Goal: Task Accomplishment & Management: Use online tool/utility

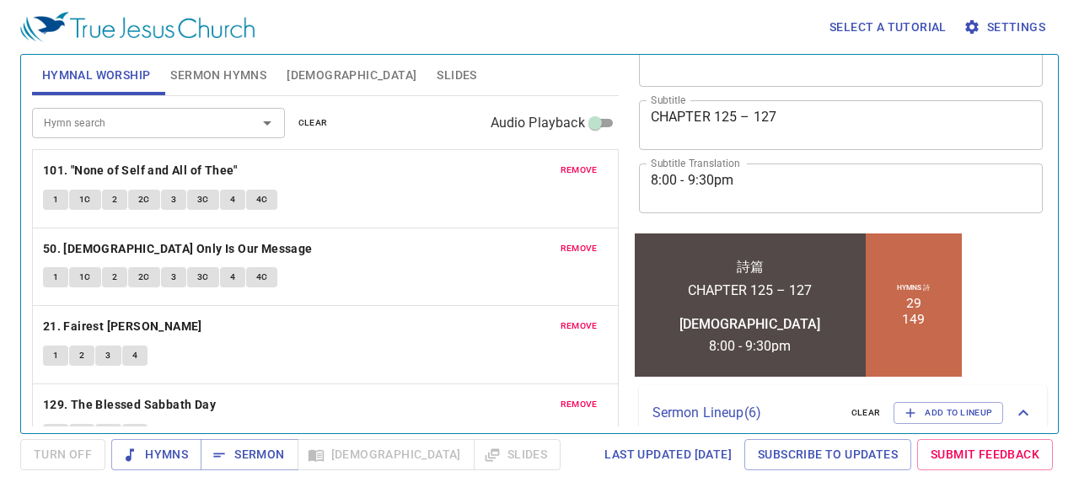
scroll to position [337, 0]
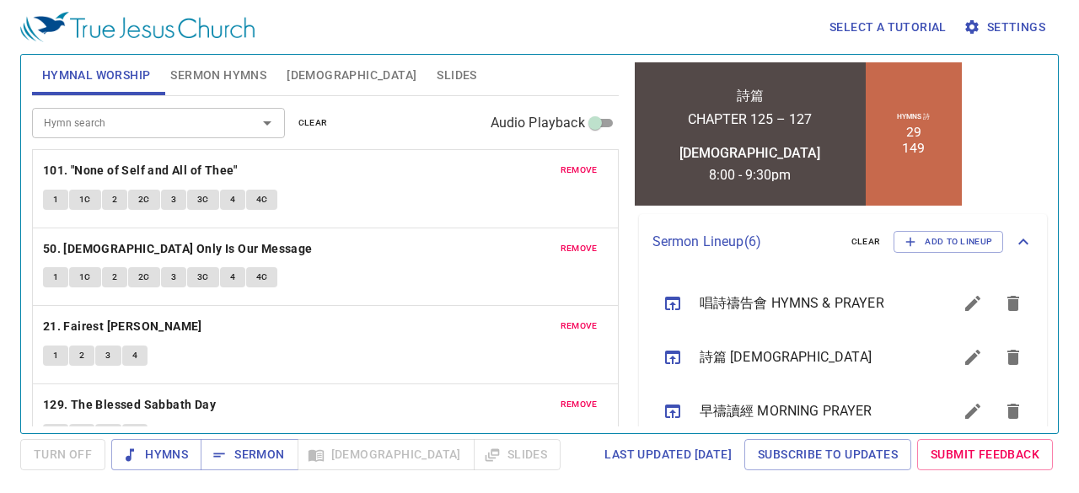
click at [962, 352] on icon "sermon lineup list" at bounding box center [972, 357] width 20 height 20
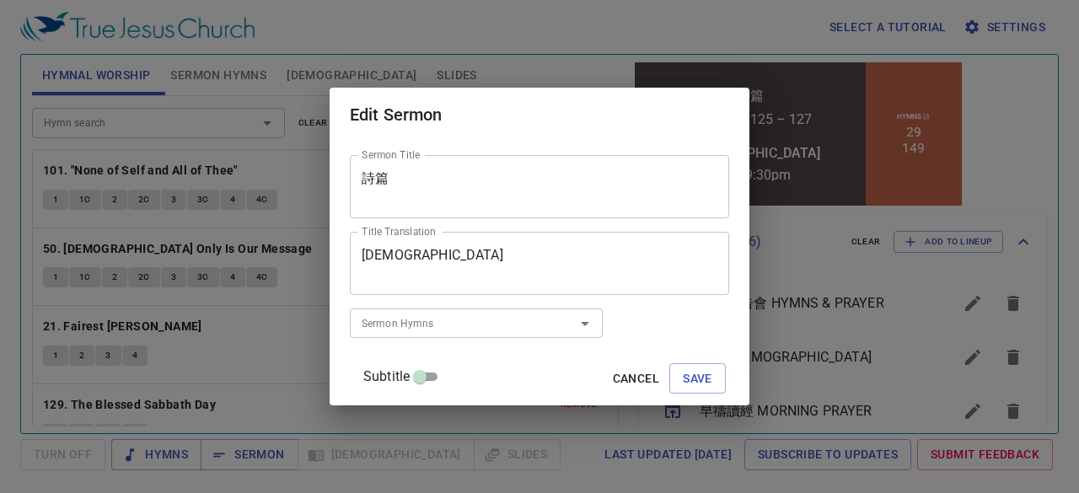
click at [448, 373] on input "Subtitle" at bounding box center [419, 380] width 61 height 20
checkbox input "true"
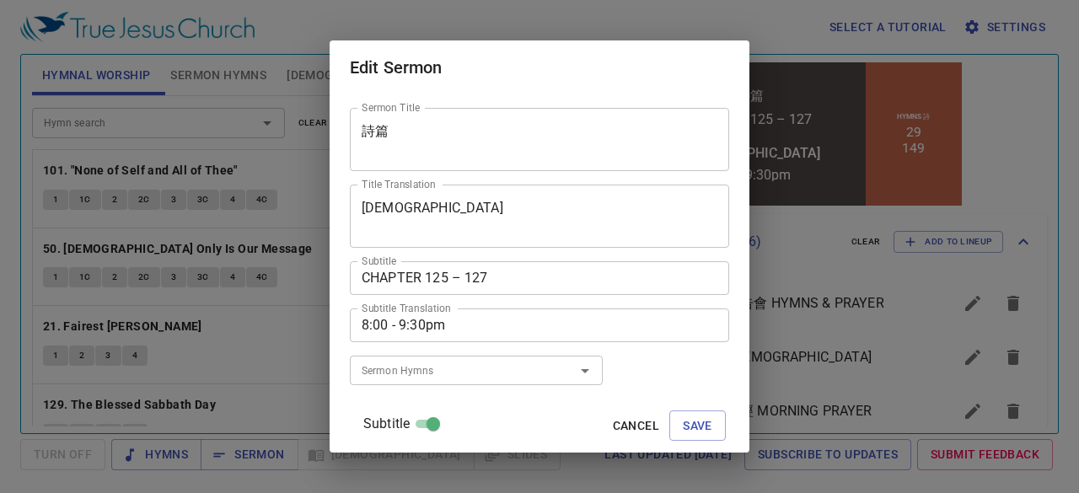
click at [467, 271] on textarea "CHAPTER 125 – 127" at bounding box center [540, 278] width 356 height 16
click at [512, 269] on div "CHAPTER 128 – 127 Subtitle" at bounding box center [539, 278] width 379 height 34
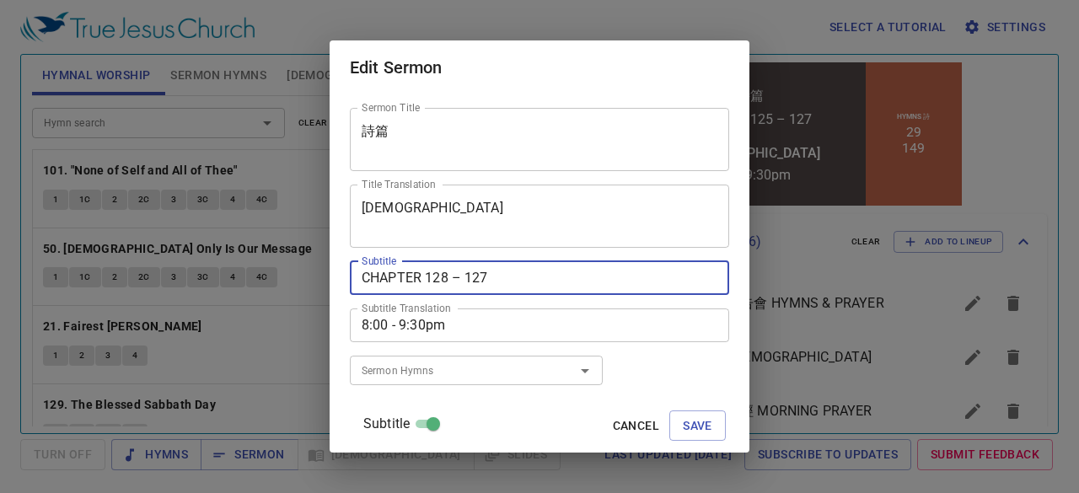
click at [502, 277] on textarea "CHAPTER 128 – 127" at bounding box center [540, 278] width 356 height 16
type textarea "CHAPTER 128 – 130"
click at [683, 432] on span "Save" at bounding box center [697, 425] width 29 height 21
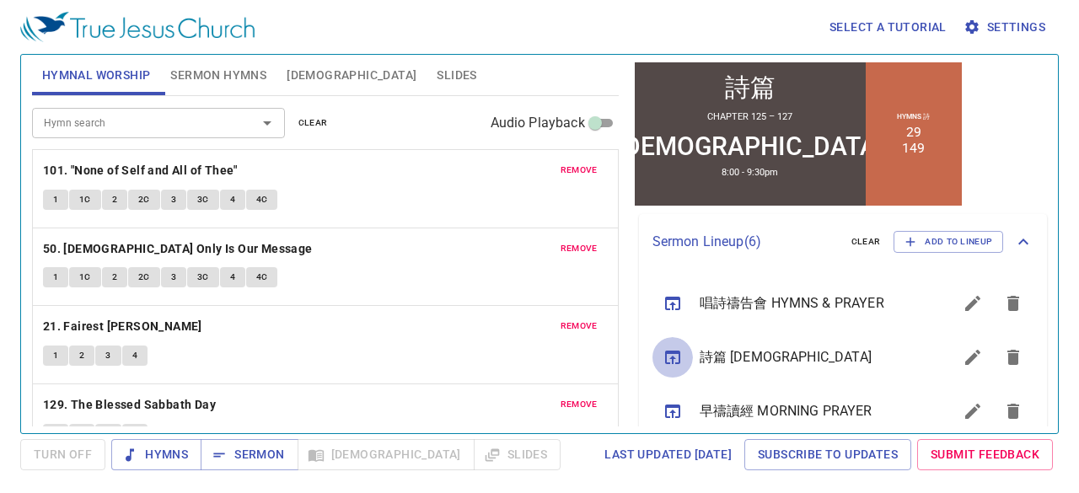
click at [675, 361] on icon "sermon lineup list" at bounding box center [672, 357] width 20 height 20
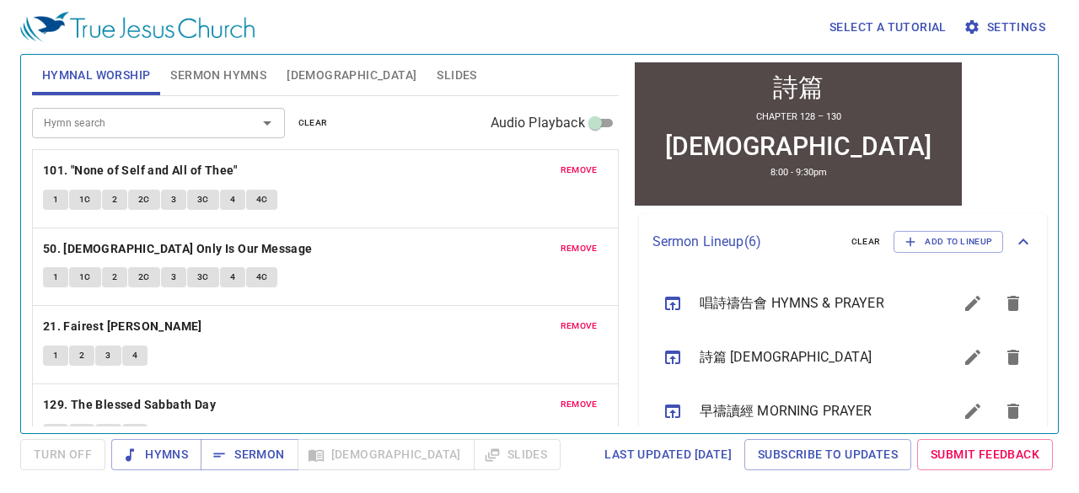
click at [570, 174] on span "remove" at bounding box center [578, 170] width 37 height 15
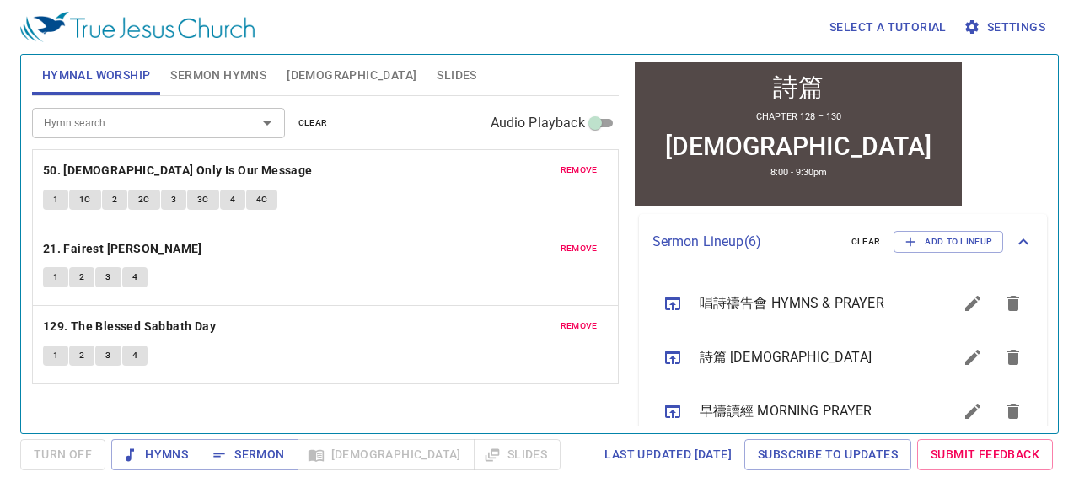
click at [570, 174] on span "remove" at bounding box center [578, 170] width 37 height 15
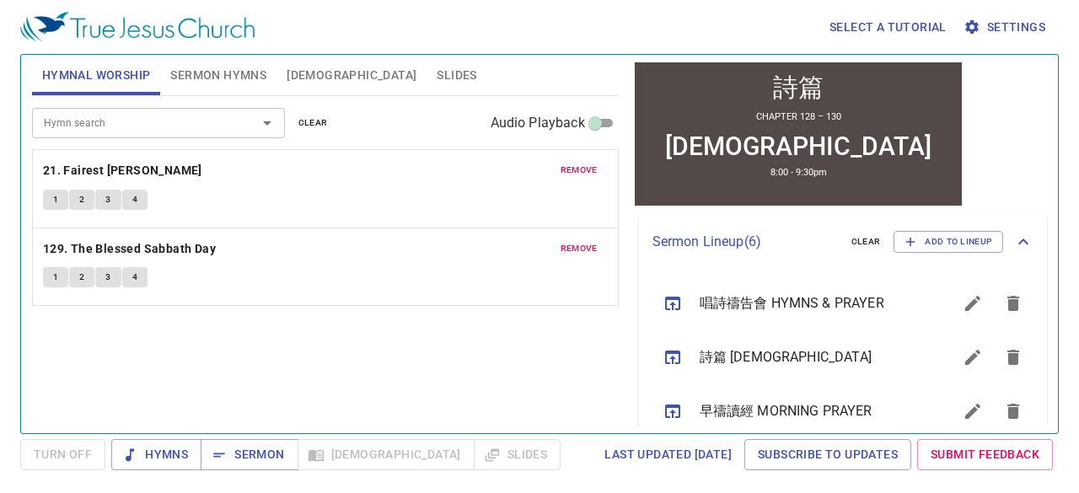
click at [570, 174] on span "remove" at bounding box center [578, 170] width 37 height 15
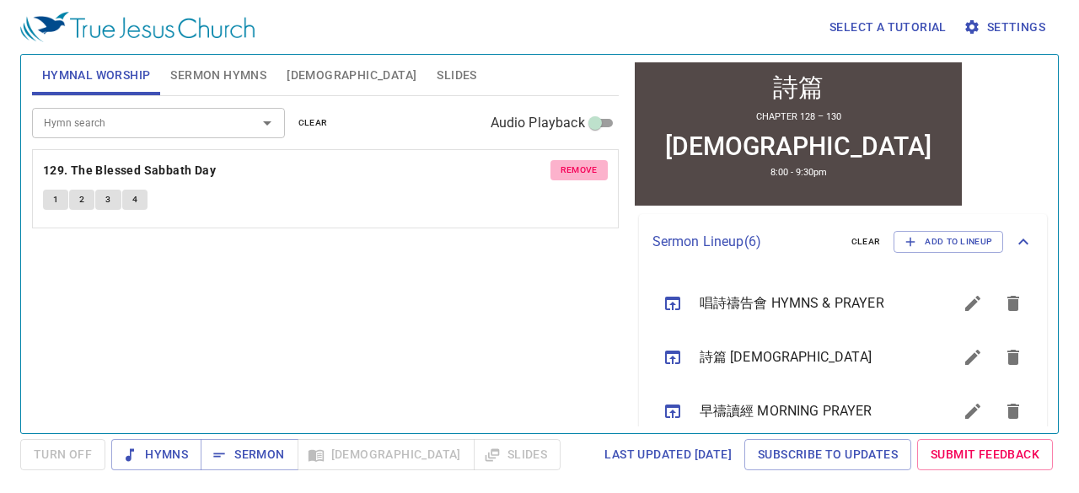
click at [570, 174] on span "remove" at bounding box center [578, 170] width 37 height 15
click at [265, 456] on span "Sermon" at bounding box center [249, 454] width 70 height 21
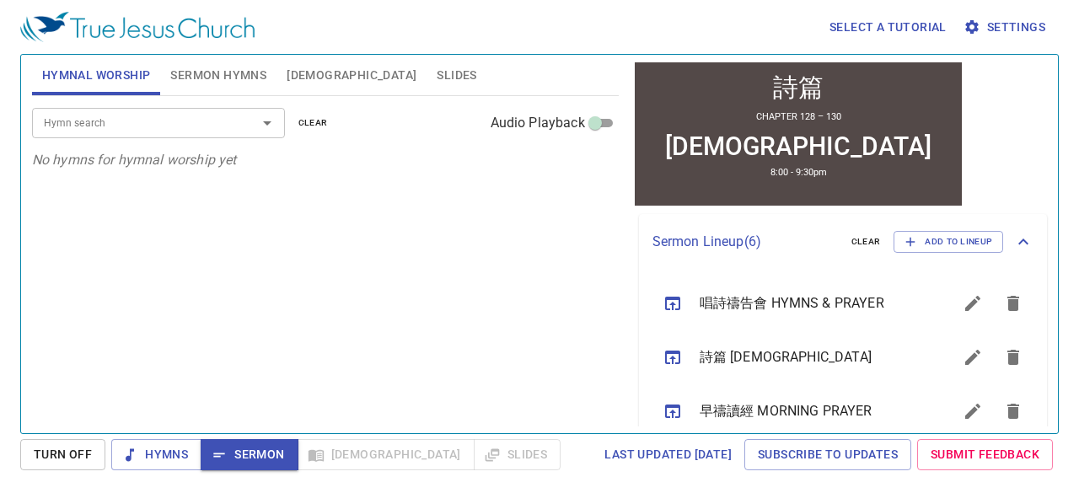
click at [244, 68] on span "Sermon Hymns" at bounding box center [218, 75] width 96 height 21
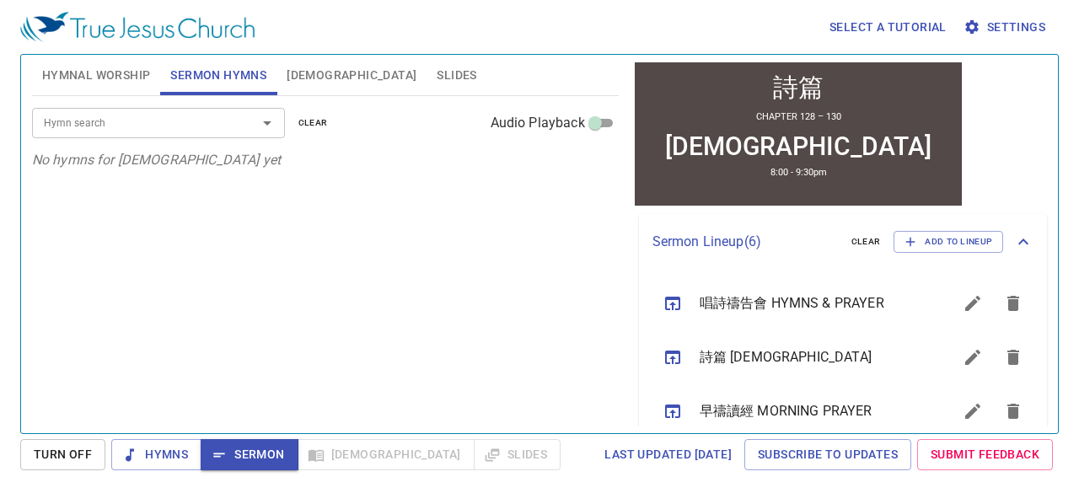
click at [319, 75] on span "[DEMOGRAPHIC_DATA]" at bounding box center [352, 75] width 130 height 21
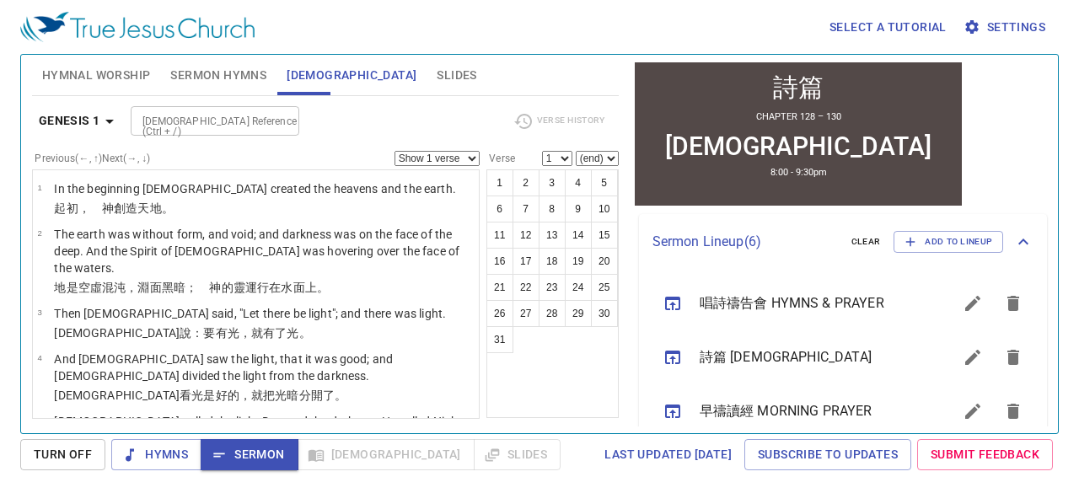
click at [96, 110] on b "Genesis 1" at bounding box center [70, 120] width 62 height 21
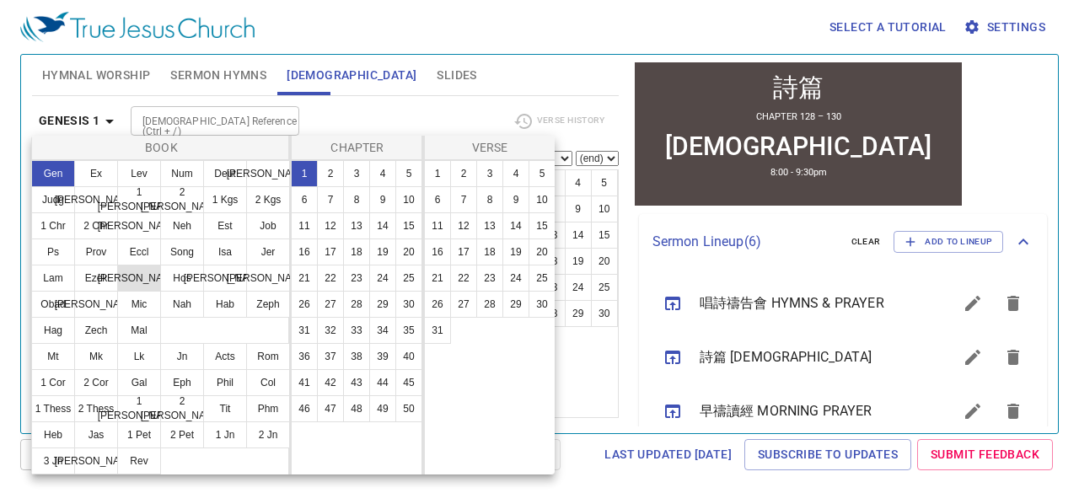
drag, startPoint x: 62, startPoint y: 254, endPoint x: 142, endPoint y: 249, distance: 79.4
click at [62, 254] on button "Ps" at bounding box center [53, 251] width 44 height 27
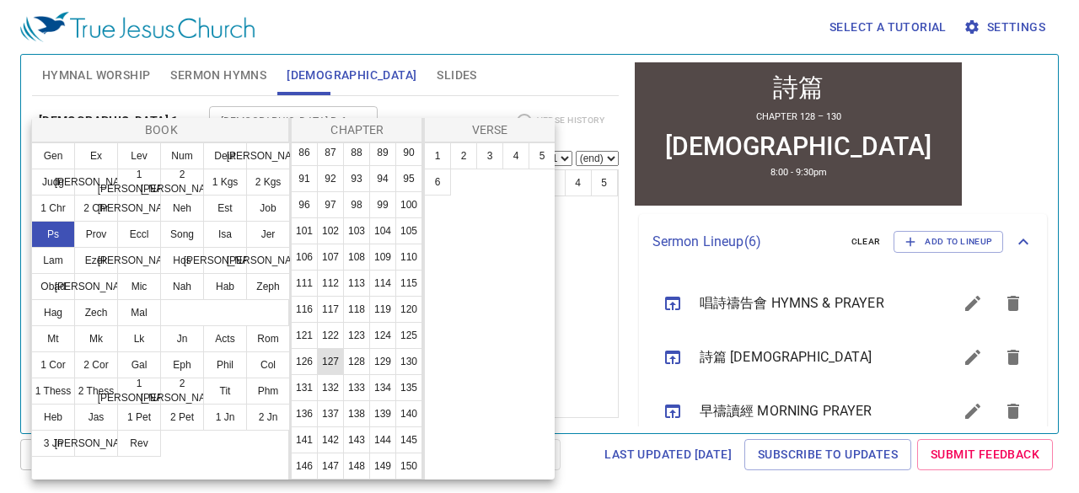
scroll to position [656, 0]
click at [370, 348] on button "128" at bounding box center [356, 361] width 27 height 27
click at [442, 147] on button "1" at bounding box center [437, 155] width 27 height 27
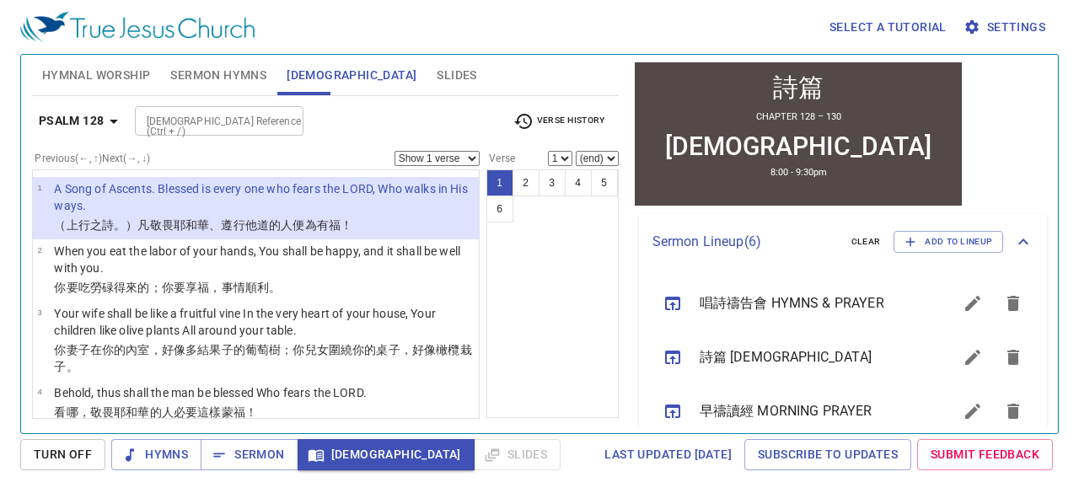
click at [0, 247] on div "Select a tutorial Settings Hymnal Worship Sermon Hymns Bible Slides Hymn search…" at bounding box center [539, 246] width 1079 height 493
click at [106, 78] on span "Hymnal Worship" at bounding box center [96, 75] width 109 height 21
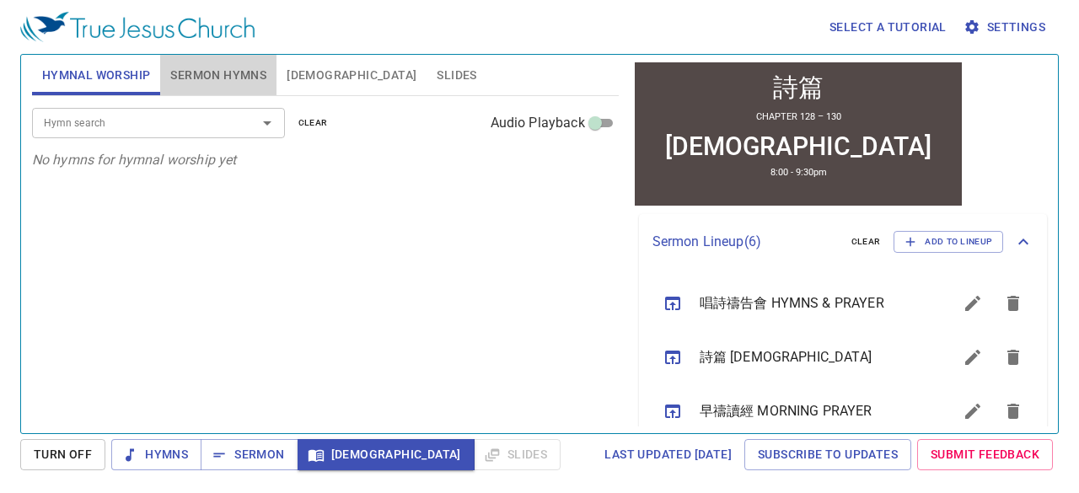
click at [208, 73] on span "Sermon Hymns" at bounding box center [218, 75] width 96 height 21
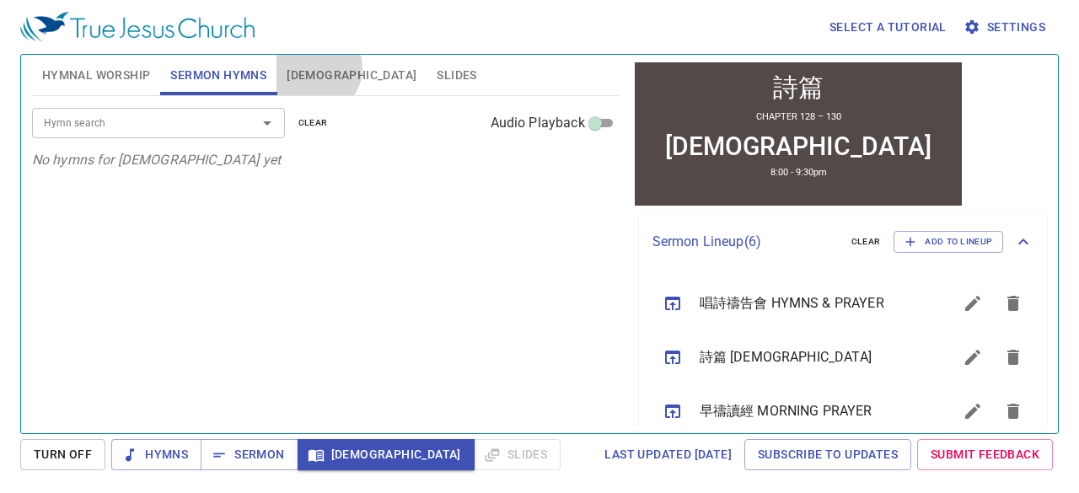
click at [314, 68] on span "[DEMOGRAPHIC_DATA]" at bounding box center [352, 75] width 130 height 21
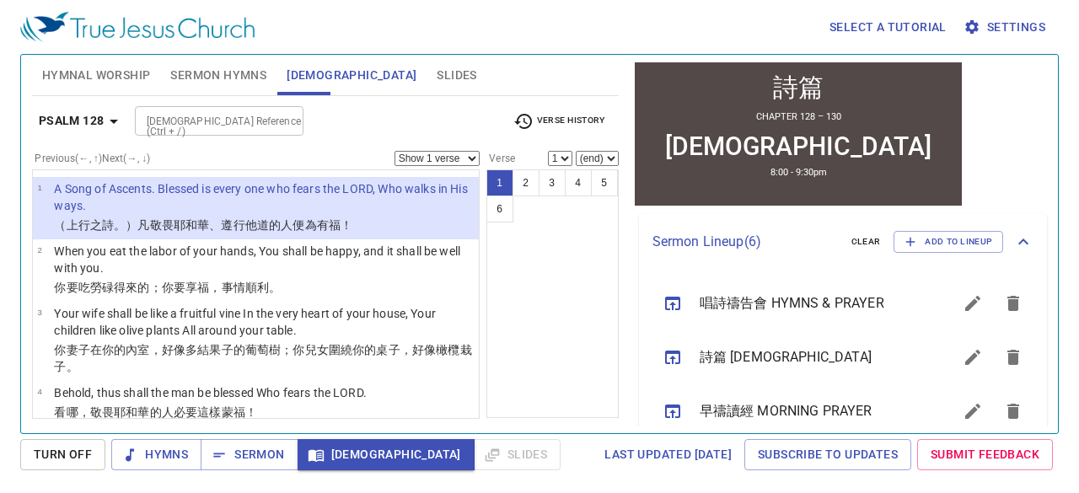
click at [317, 31] on div "Select a tutorial Settings" at bounding box center [535, 27] width 1031 height 54
click at [105, 83] on span "Hymnal Worship" at bounding box center [96, 75] width 109 height 21
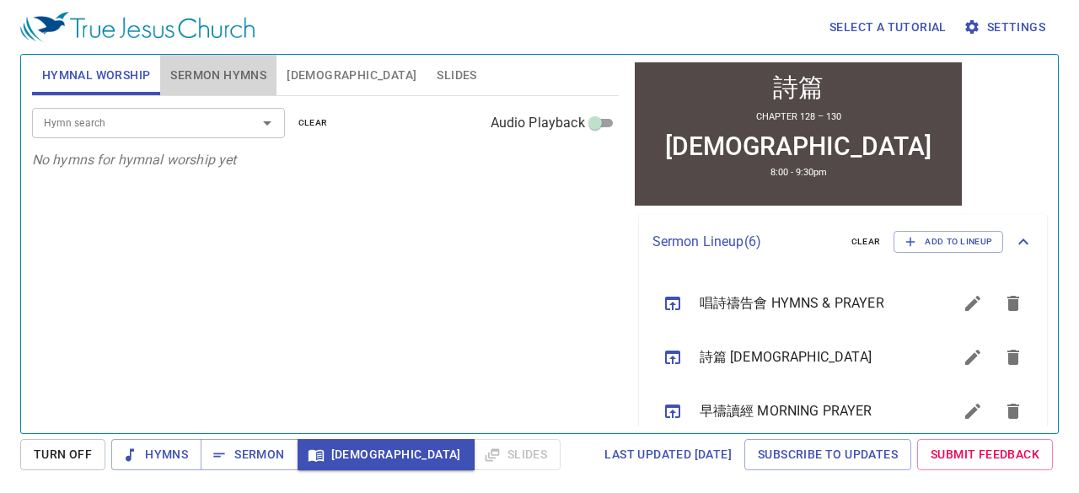
click at [179, 75] on span "Sermon Hymns" at bounding box center [218, 75] width 96 height 21
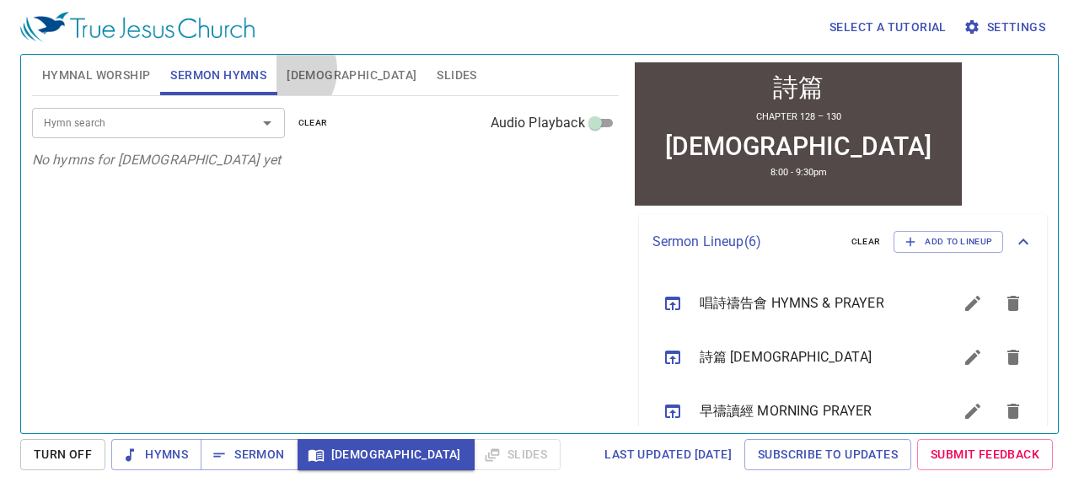
click at [281, 70] on button "[DEMOGRAPHIC_DATA]" at bounding box center [351, 75] width 150 height 40
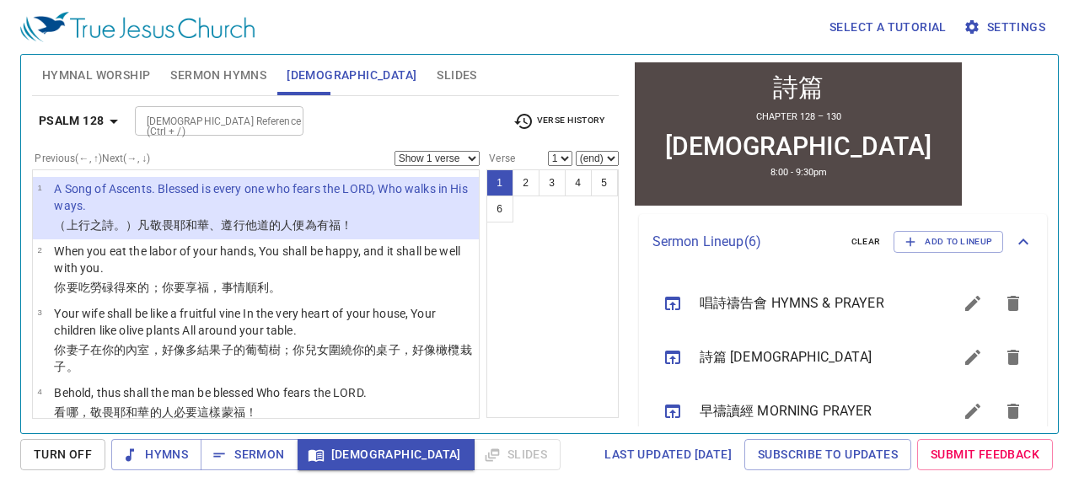
drag, startPoint x: 285, startPoint y: 72, endPoint x: 485, endPoint y: 23, distance: 205.6
click at [485, 23] on div "Select a tutorial Settings" at bounding box center [535, 27] width 1031 height 54
click at [0, 85] on div "Select a tutorial Settings Hymnal Worship Sermon Hymns Bible Slides Hymn search…" at bounding box center [539, 246] width 1079 height 493
click at [0, 325] on div "Select a tutorial Settings Hymnal Worship Sermon Hymns Bible Slides Hymn search…" at bounding box center [539, 246] width 1079 height 493
click at [0, 324] on div "Select a tutorial Settings Hymnal Worship Sermon Hymns Bible Slides Hymn search…" at bounding box center [539, 246] width 1079 height 493
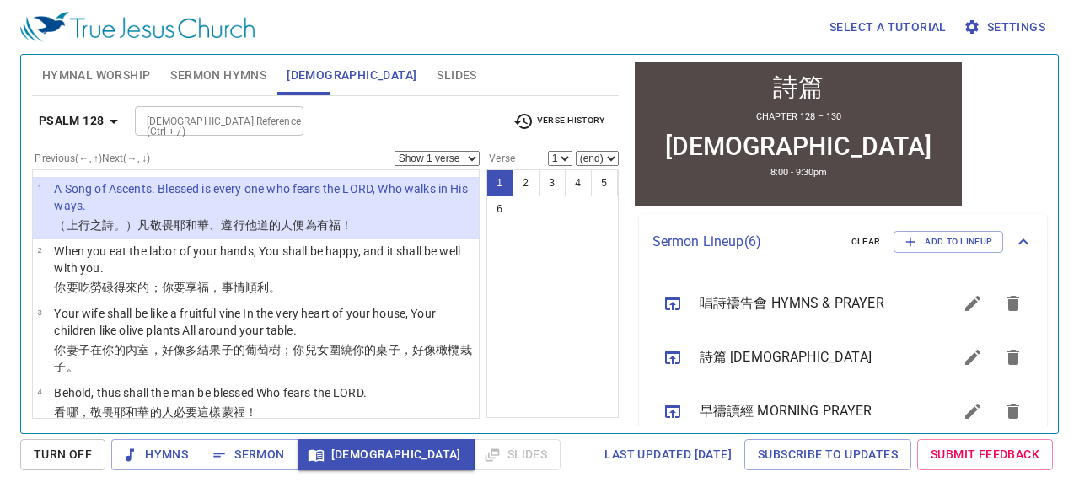
click at [126, 69] on span "Hymnal Worship" at bounding box center [96, 75] width 109 height 21
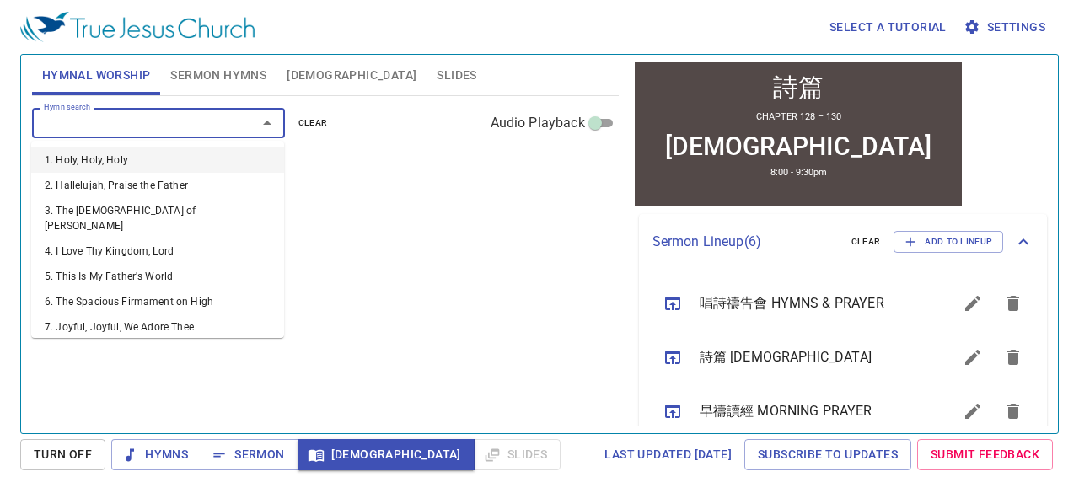
click at [136, 126] on input "Hymn search" at bounding box center [133, 122] width 193 height 19
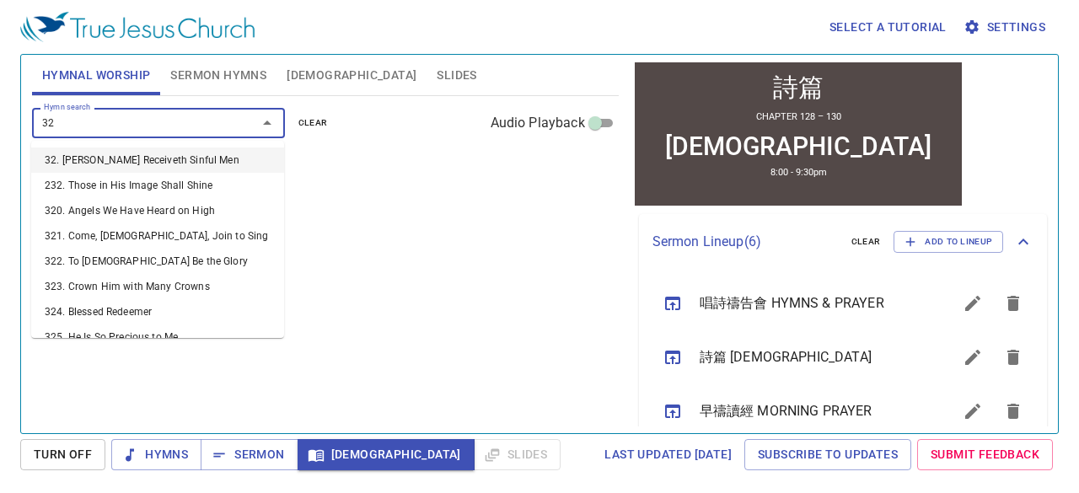
type input "324"
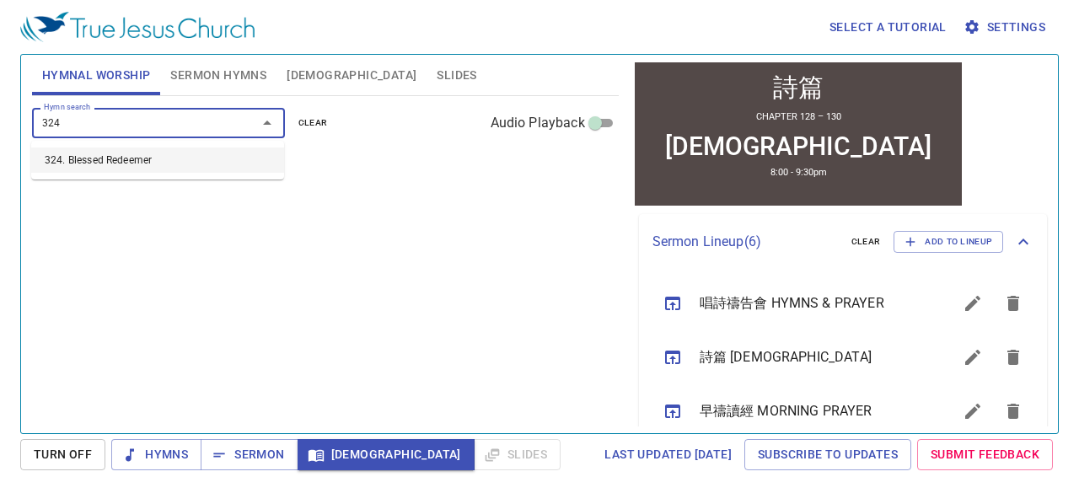
click at [156, 164] on li "324. Blessed Redeemer" at bounding box center [157, 159] width 253 height 25
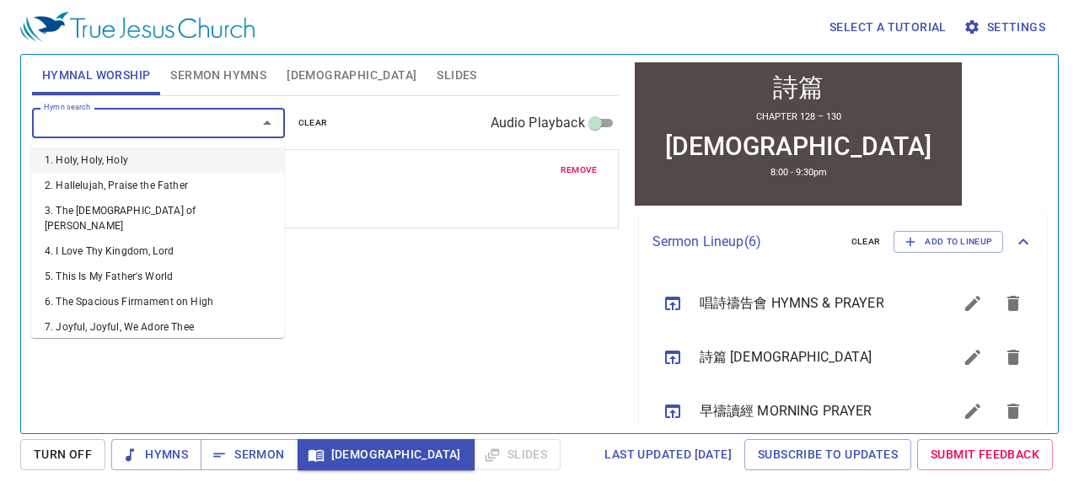
click at [167, 126] on input "Hymn search" at bounding box center [133, 122] width 193 height 19
type input "287"
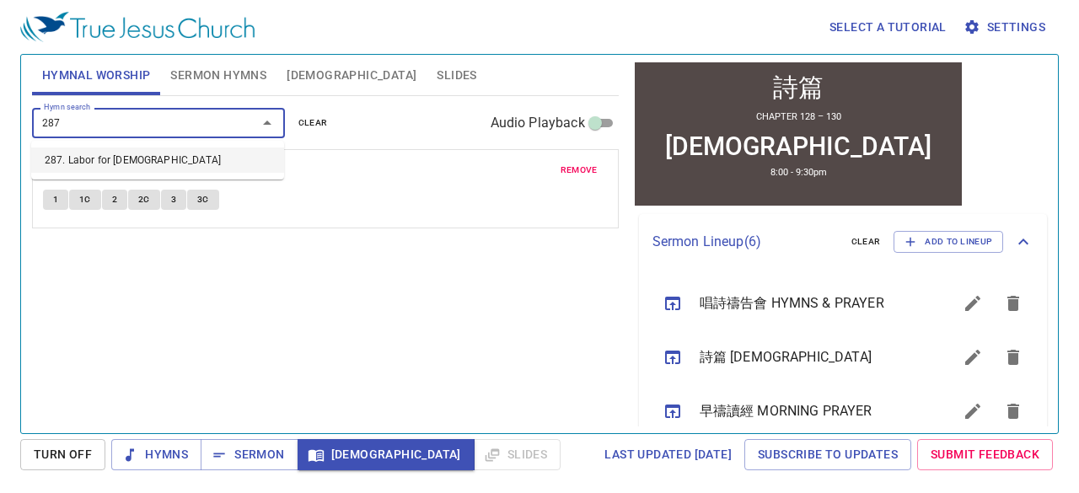
click at [170, 164] on li "287. Labor for [DEMOGRAPHIC_DATA]" at bounding box center [157, 159] width 253 height 25
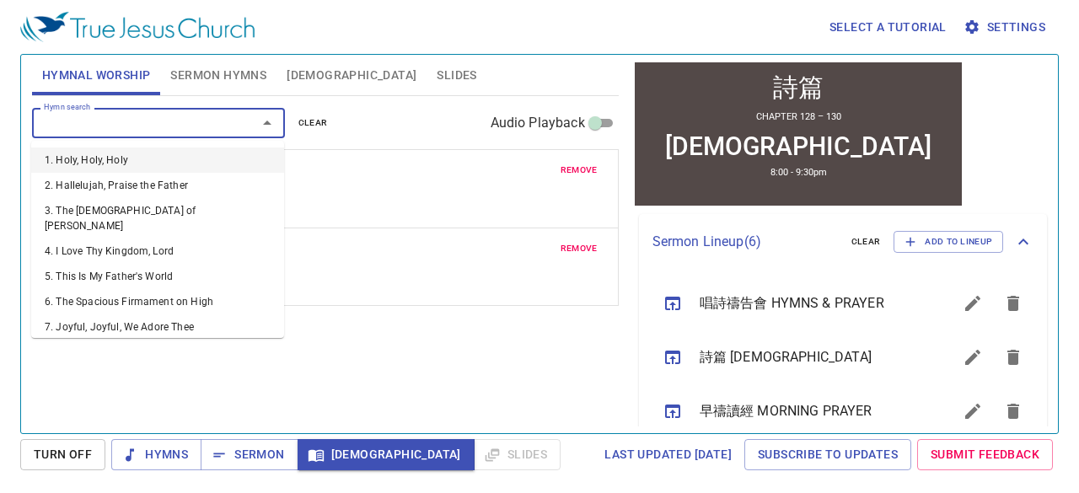
click at [174, 115] on input "Hymn search" at bounding box center [133, 122] width 193 height 19
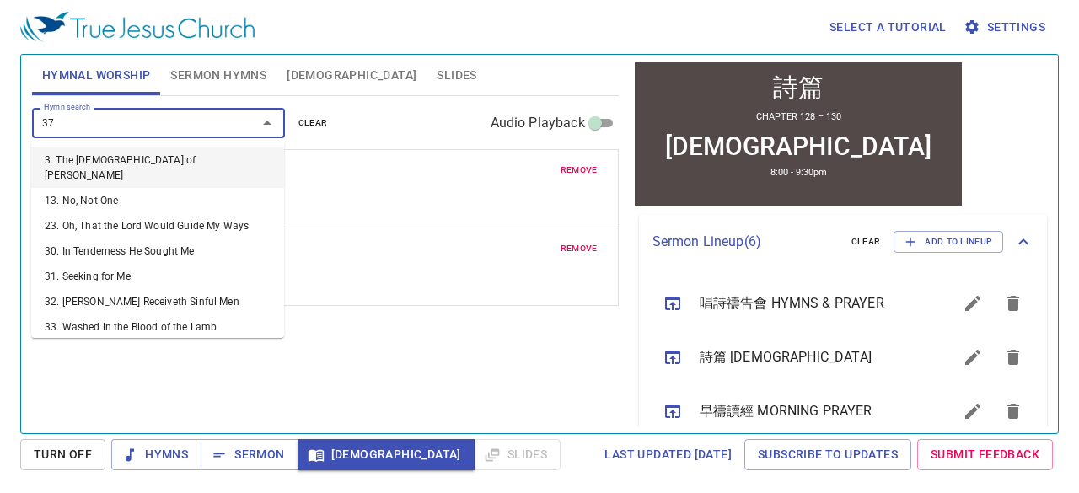
type input "377"
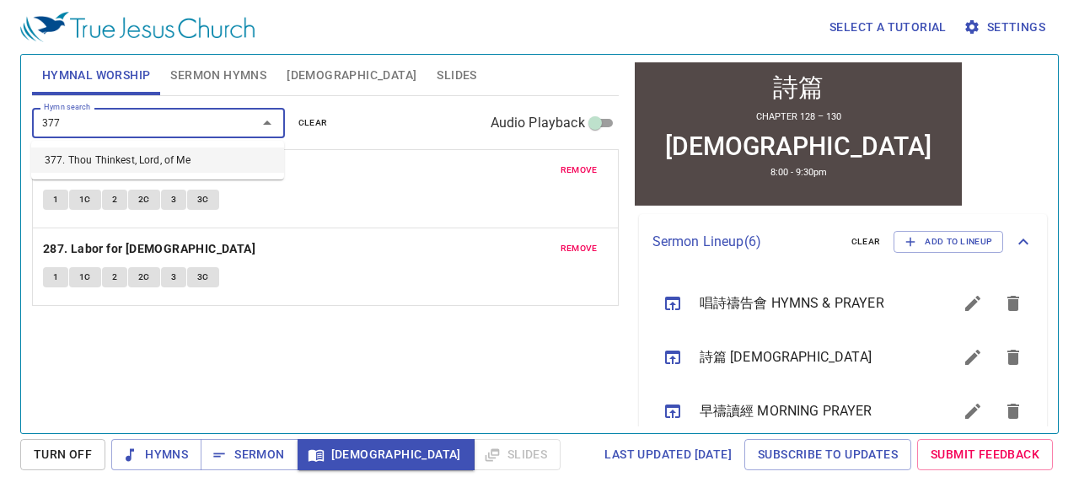
click at [175, 160] on li "377. Thou Thinkest, Lord, of Me" at bounding box center [157, 159] width 253 height 25
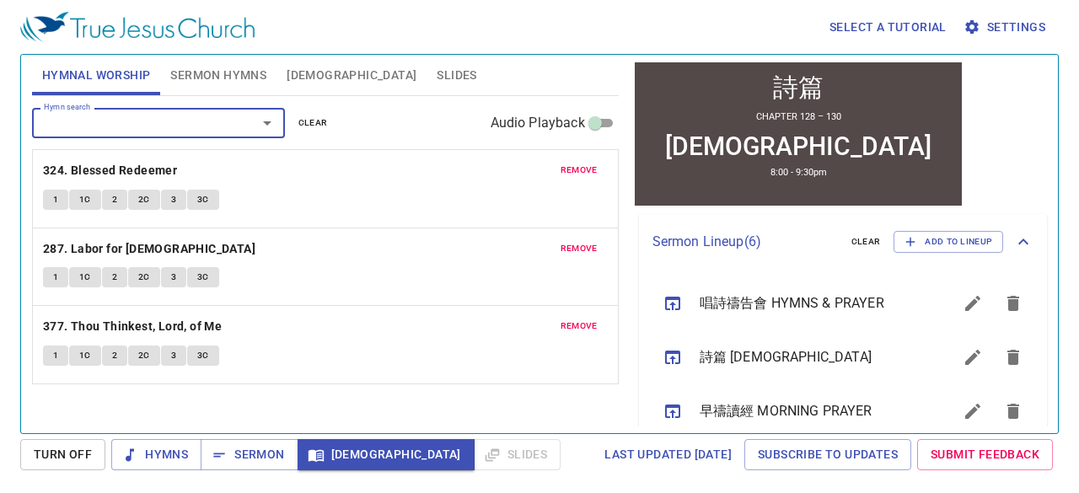
click at [189, 111] on div "Hymn search" at bounding box center [158, 122] width 253 height 29
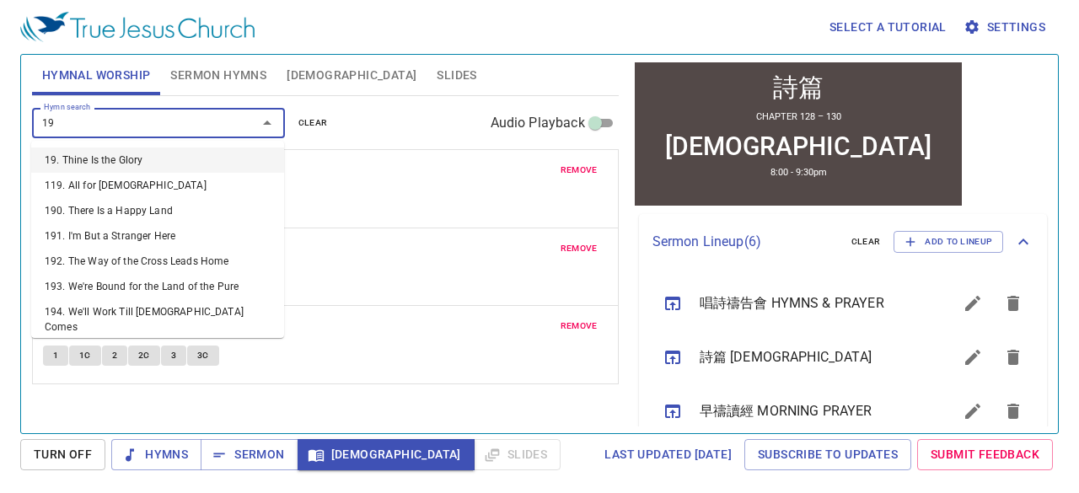
type input "195"
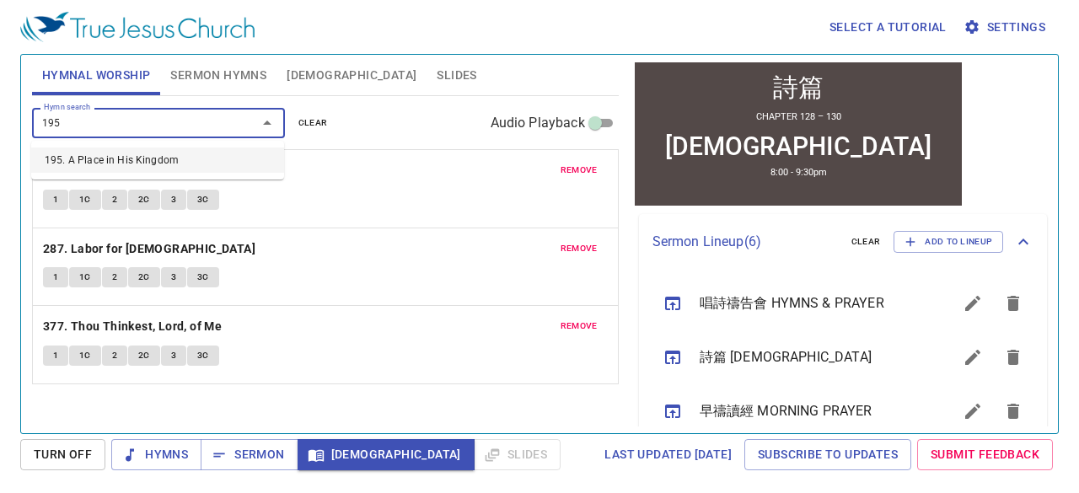
click at [172, 163] on li "195. A Place in His Kingdom" at bounding box center [157, 159] width 253 height 25
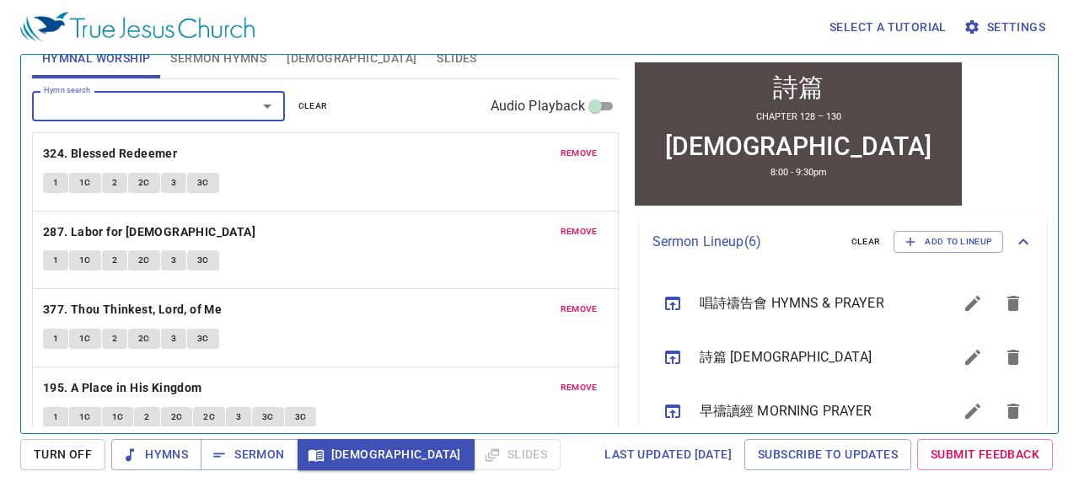
scroll to position [32, 0]
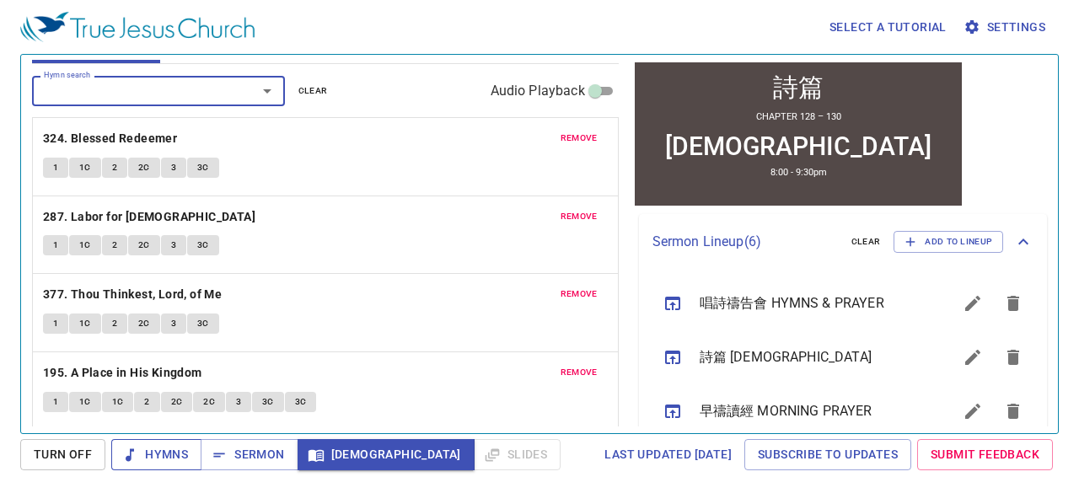
click at [140, 466] on button "Hymns" at bounding box center [156, 454] width 90 height 31
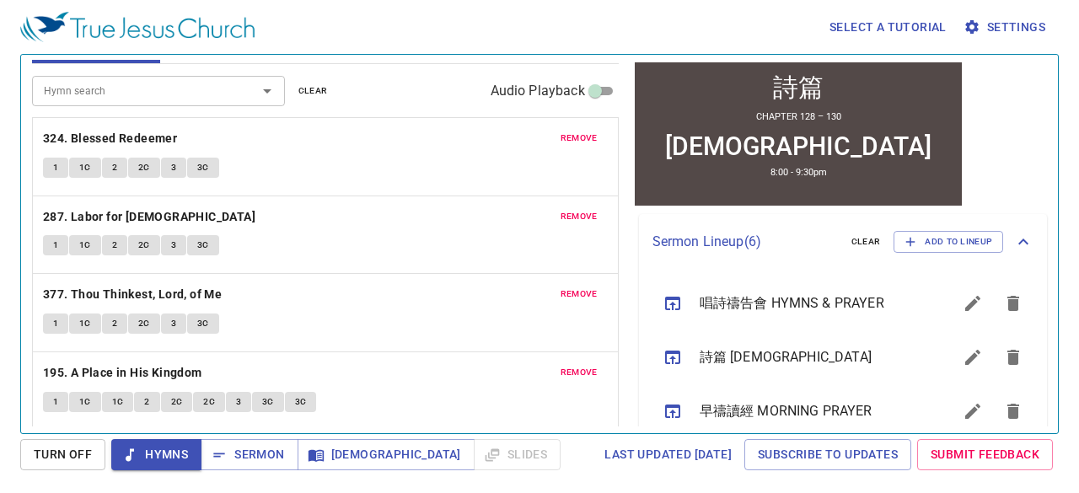
click at [0, 351] on div "Select a tutorial Settings Hymnal Worship Sermon Hymns Bible Slides Hymn search…" at bounding box center [539, 246] width 1079 height 493
click at [55, 169] on span "1" at bounding box center [55, 167] width 5 height 15
click at [0, 275] on div "Select a tutorial Settings Hymnal Worship Sermon Hymns Bible Slides Hymn search…" at bounding box center [539, 246] width 1079 height 493
click at [84, 169] on span "1C" at bounding box center [85, 167] width 12 height 15
click at [120, 158] on button "2" at bounding box center [114, 168] width 25 height 20
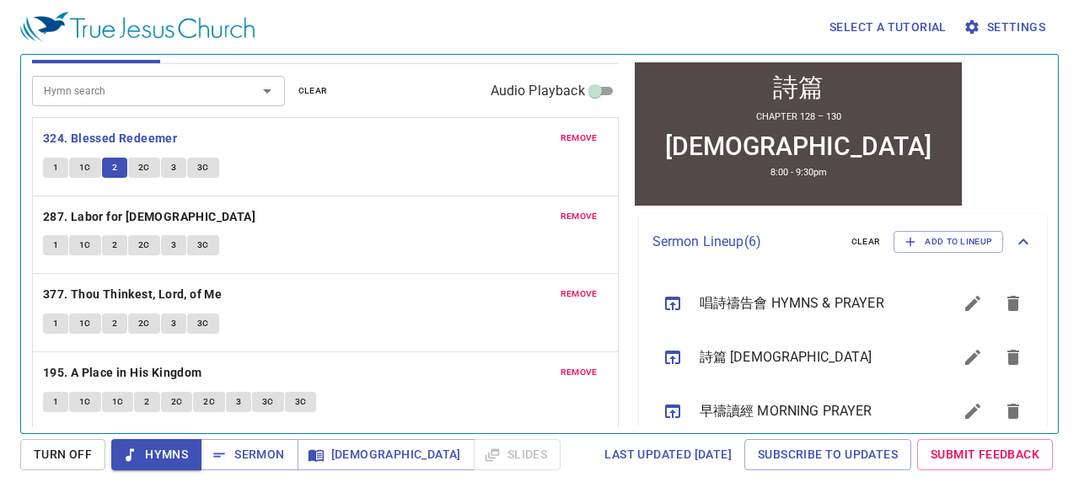
click at [157, 166] on div "1 1C 2 2C 3 3C" at bounding box center [325, 170] width 565 height 24
click at [147, 165] on span "2C" at bounding box center [144, 167] width 12 height 15
click at [166, 168] on button "3" at bounding box center [173, 168] width 25 height 20
click at [200, 164] on span "3C" at bounding box center [203, 167] width 12 height 15
click at [53, 241] on span "1" at bounding box center [55, 245] width 5 height 15
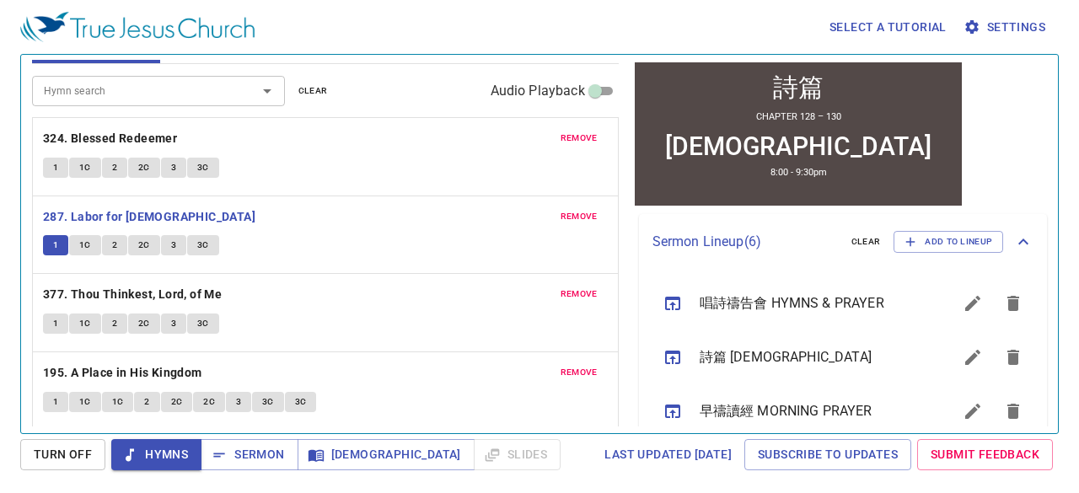
click at [0, 259] on div "Select a tutorial Settings Hymnal Worship Sermon Hymns Bible Slides Hymn search…" at bounding box center [539, 246] width 1079 height 493
click at [76, 240] on button "1C" at bounding box center [85, 245] width 32 height 20
click at [115, 244] on span "2" at bounding box center [114, 245] width 5 height 15
click at [147, 252] on button "2C" at bounding box center [144, 245] width 32 height 20
click at [177, 244] on button "3" at bounding box center [173, 245] width 25 height 20
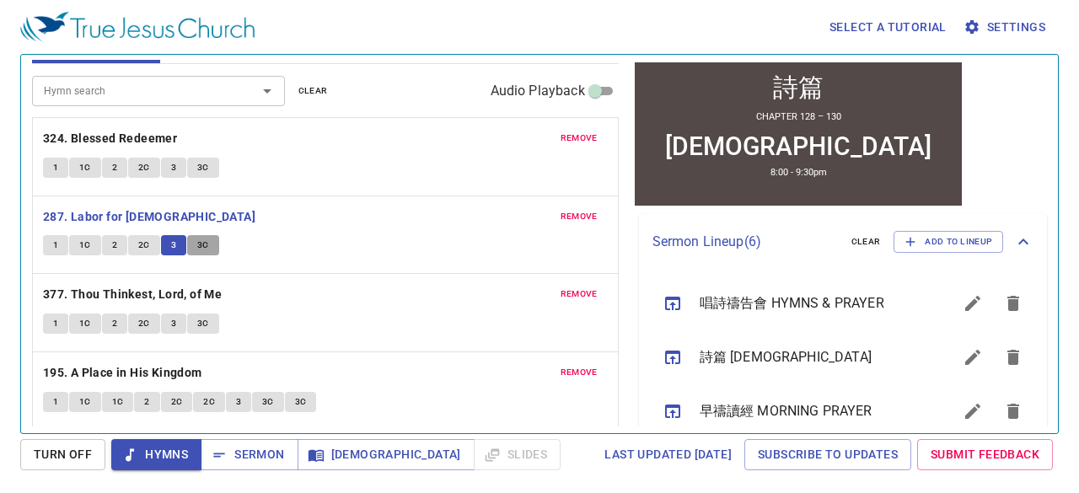
click at [197, 241] on span "3C" at bounding box center [203, 245] width 12 height 15
drag, startPoint x: 46, startPoint y: 323, endPoint x: 228, endPoint y: 332, distance: 183.1
click at [46, 323] on button "1" at bounding box center [55, 323] width 25 height 20
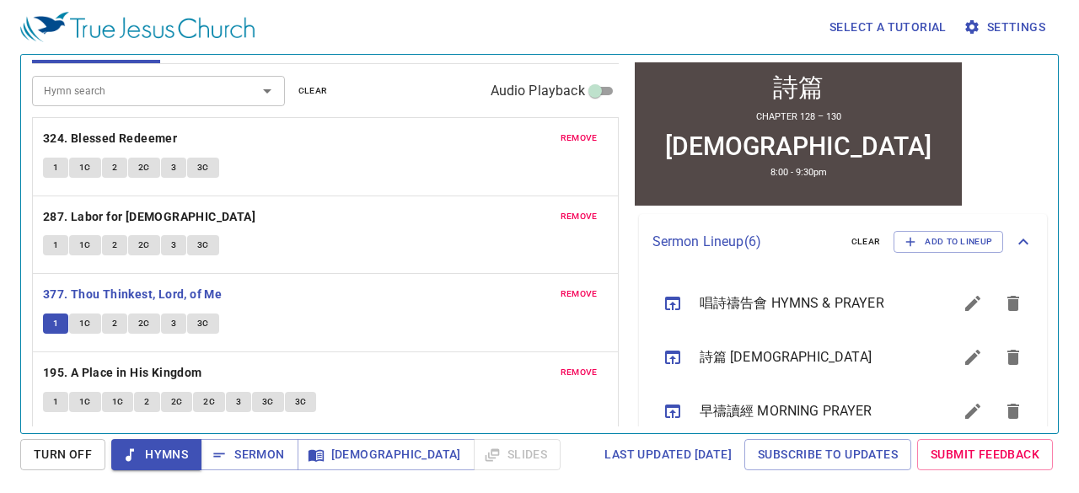
click at [0, 352] on div "Select a tutorial Settings Hymnal Worship Sermon Hymns Bible Slides Hymn search…" at bounding box center [539, 246] width 1079 height 493
click at [85, 320] on span "1C" at bounding box center [85, 323] width 12 height 15
click at [107, 323] on button "2" at bounding box center [114, 323] width 25 height 20
click at [139, 316] on span "2C" at bounding box center [144, 323] width 12 height 15
click at [175, 323] on button "3" at bounding box center [173, 323] width 25 height 20
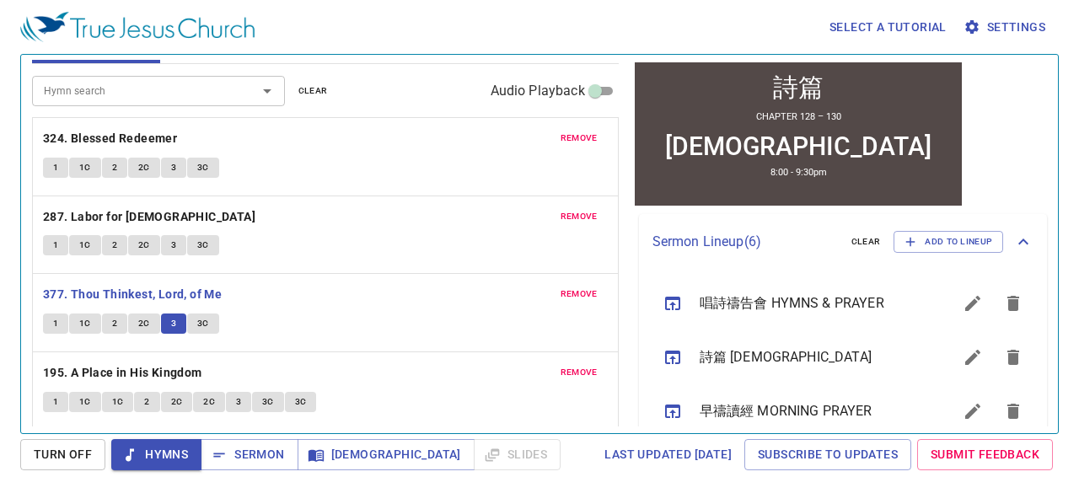
click at [195, 313] on button "3C" at bounding box center [203, 323] width 32 height 20
click at [52, 398] on button "1" at bounding box center [55, 402] width 25 height 20
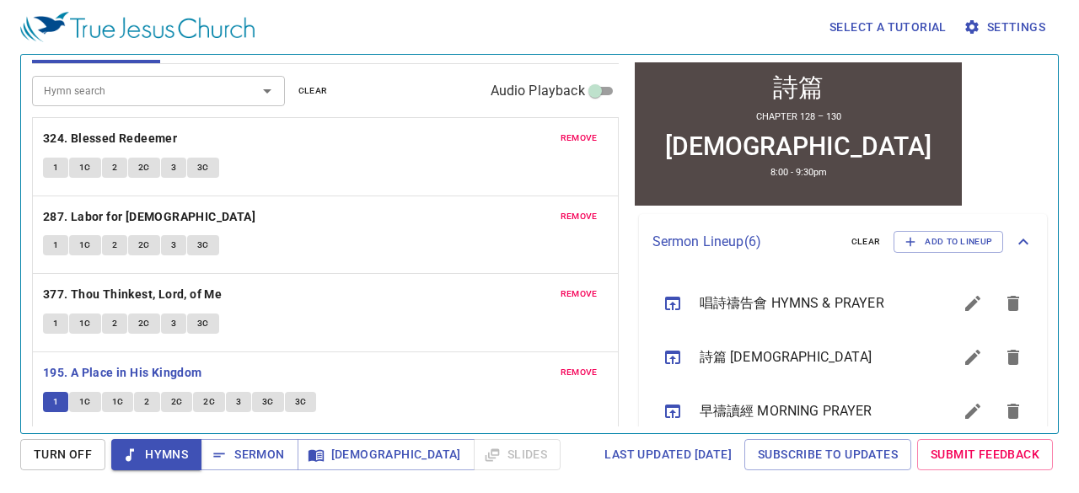
click at [0, 111] on div "Select a tutorial Settings Hymnal Worship Sermon Hymns Bible Slides Hymn search…" at bounding box center [539, 246] width 1079 height 493
click at [82, 397] on span "1C" at bounding box center [85, 401] width 12 height 15
click at [113, 399] on span "1C" at bounding box center [118, 401] width 12 height 15
click at [144, 402] on span "2" at bounding box center [146, 401] width 5 height 15
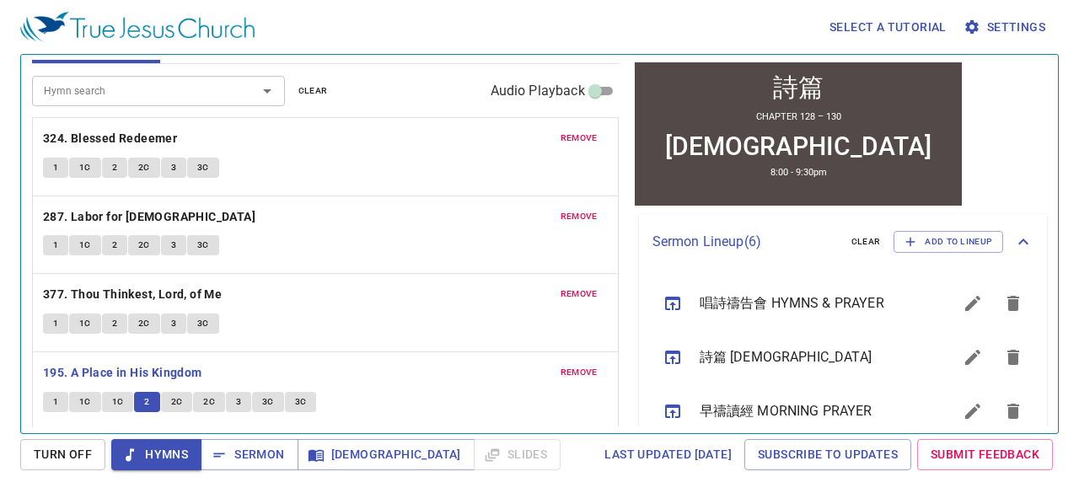
click at [172, 402] on span "2C" at bounding box center [177, 401] width 12 height 15
click at [201, 397] on button "2C" at bounding box center [209, 402] width 32 height 20
click at [232, 396] on button "3" at bounding box center [238, 402] width 25 height 20
click at [269, 394] on span "3C" at bounding box center [268, 401] width 12 height 15
click at [306, 400] on button "3C" at bounding box center [301, 402] width 32 height 20
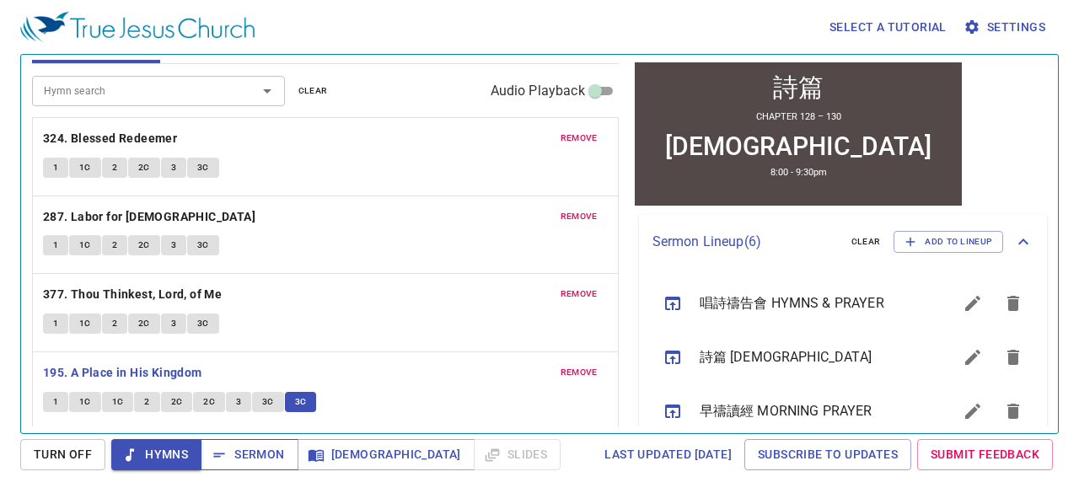
click at [266, 444] on span "Sermon" at bounding box center [249, 454] width 70 height 21
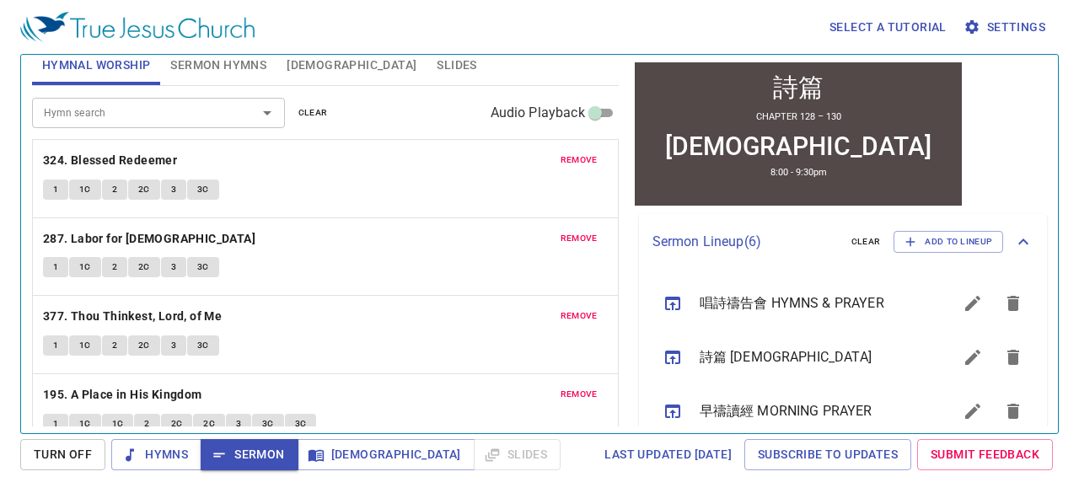
scroll to position [0, 0]
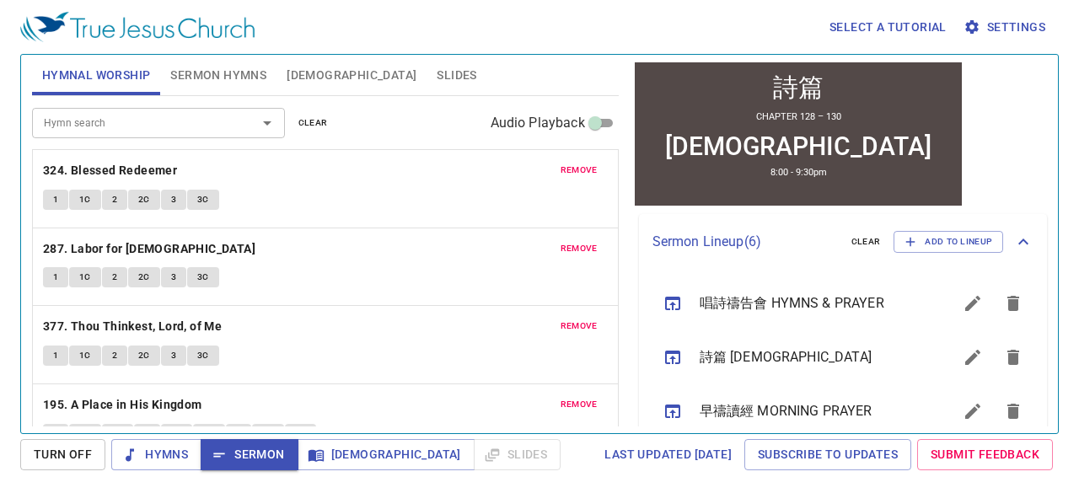
click at [221, 80] on span "Sermon Hymns" at bounding box center [218, 75] width 96 height 21
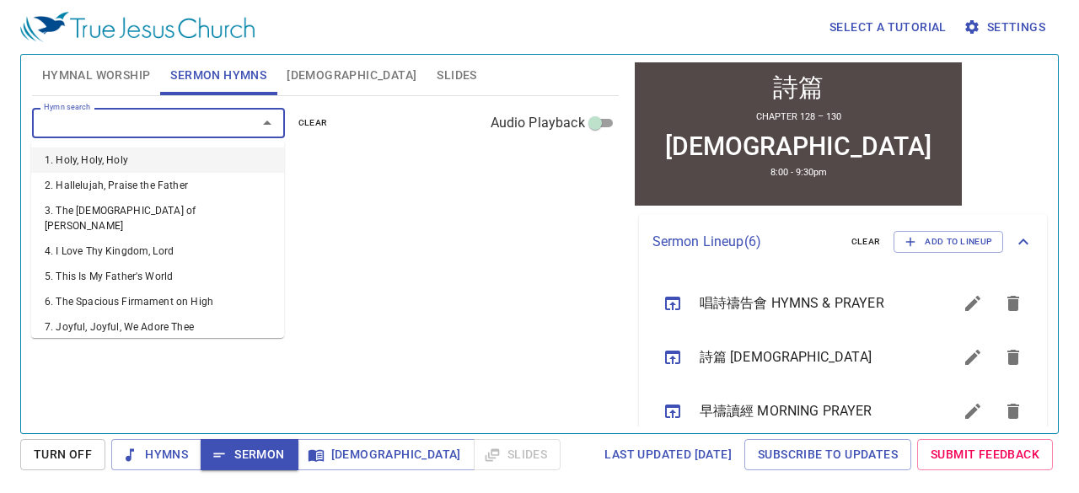
click at [194, 123] on input "Hymn search" at bounding box center [133, 122] width 193 height 19
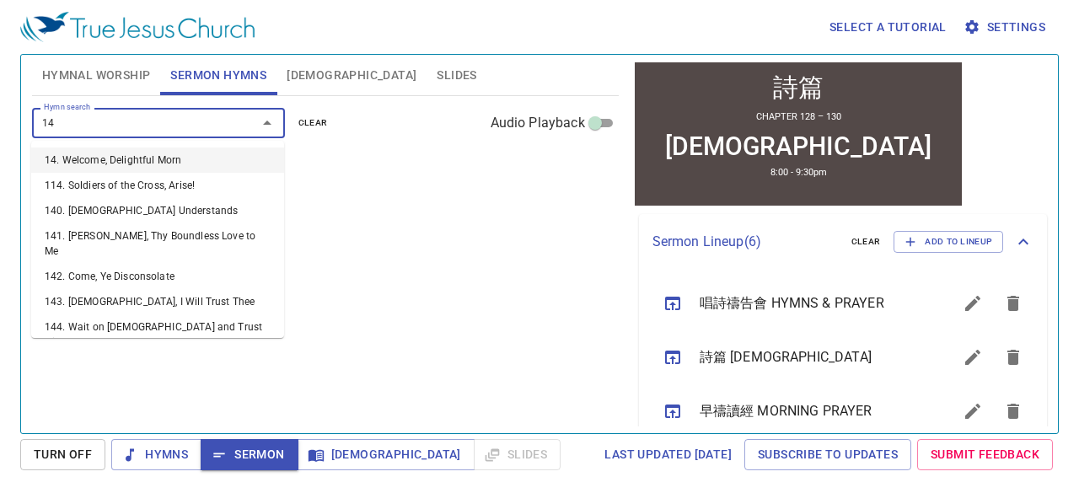
type input "144"
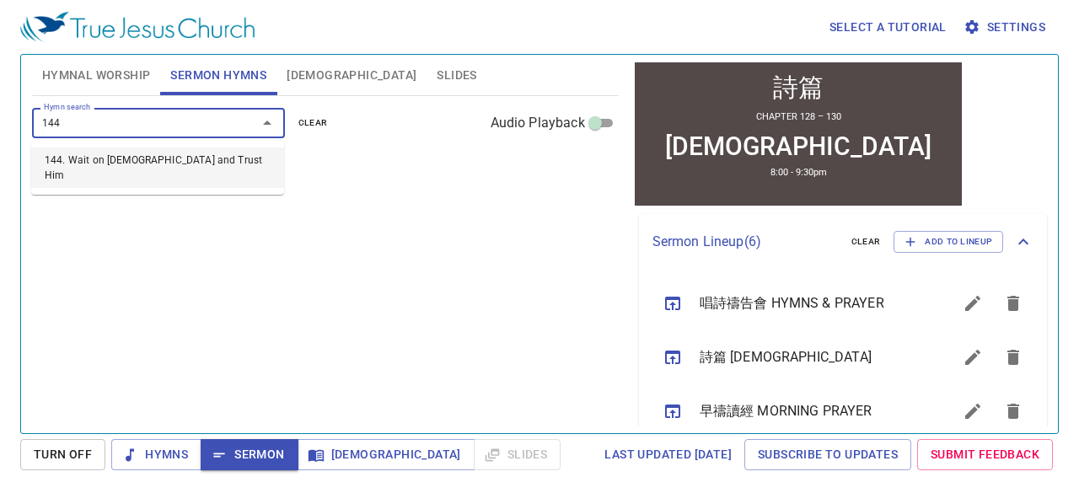
click at [184, 163] on li "144. Wait on [DEMOGRAPHIC_DATA] and Trust Him" at bounding box center [157, 167] width 253 height 40
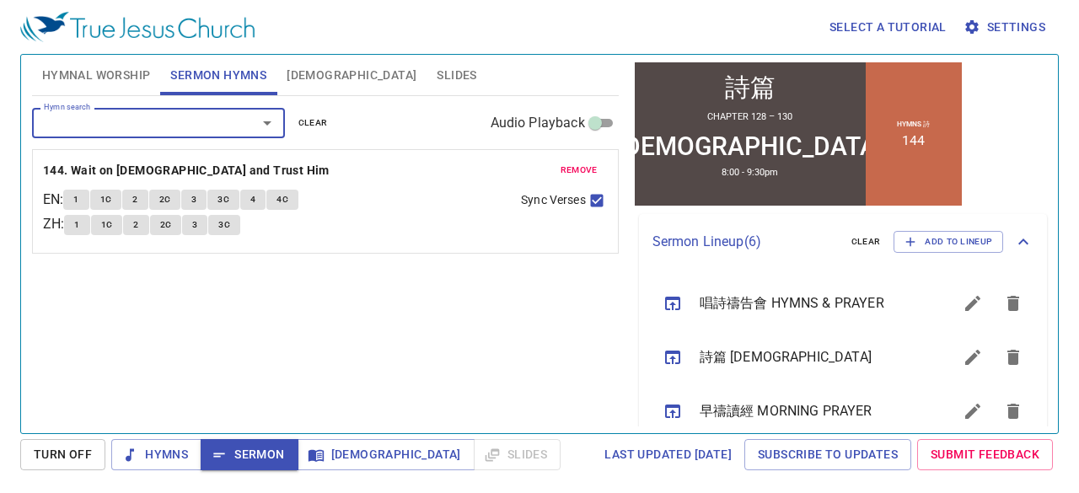
click at [78, 201] on span "1" at bounding box center [75, 199] width 5 height 15
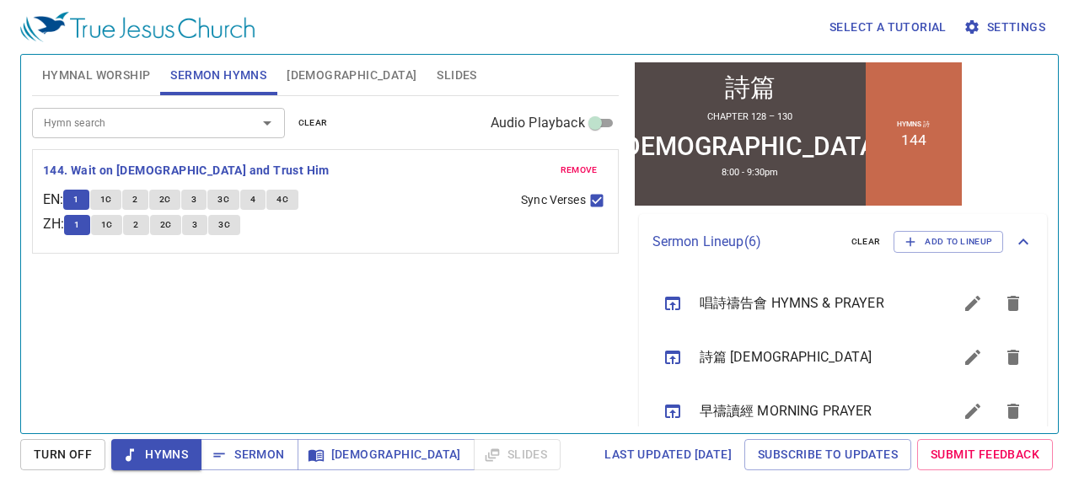
click at [49, 315] on div "Hymn search Hymn search clear Audio Playback remove 144. Wait on God and Trust …" at bounding box center [325, 257] width 587 height 323
click at [112, 202] on span "1C" at bounding box center [106, 199] width 12 height 15
click at [86, 210] on div "1 1C 2 2C 3 3C 4 4C" at bounding box center [285, 202] width 444 height 24
click at [78, 202] on span "1" at bounding box center [75, 199] width 5 height 15
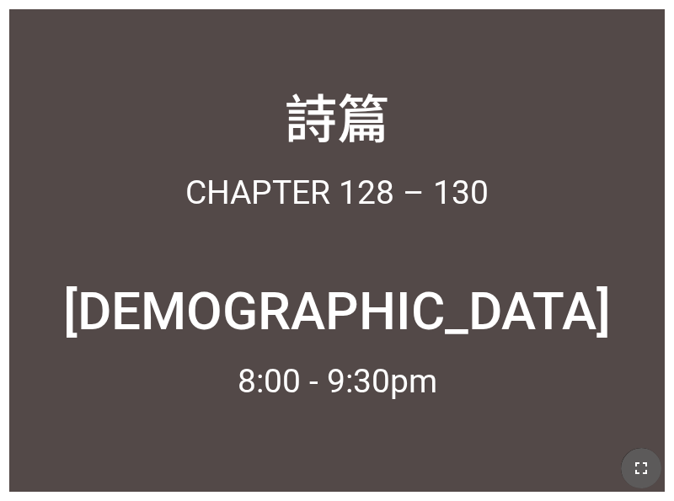
click at [645, 475] on icon "button" at bounding box center [641, 468] width 20 height 20
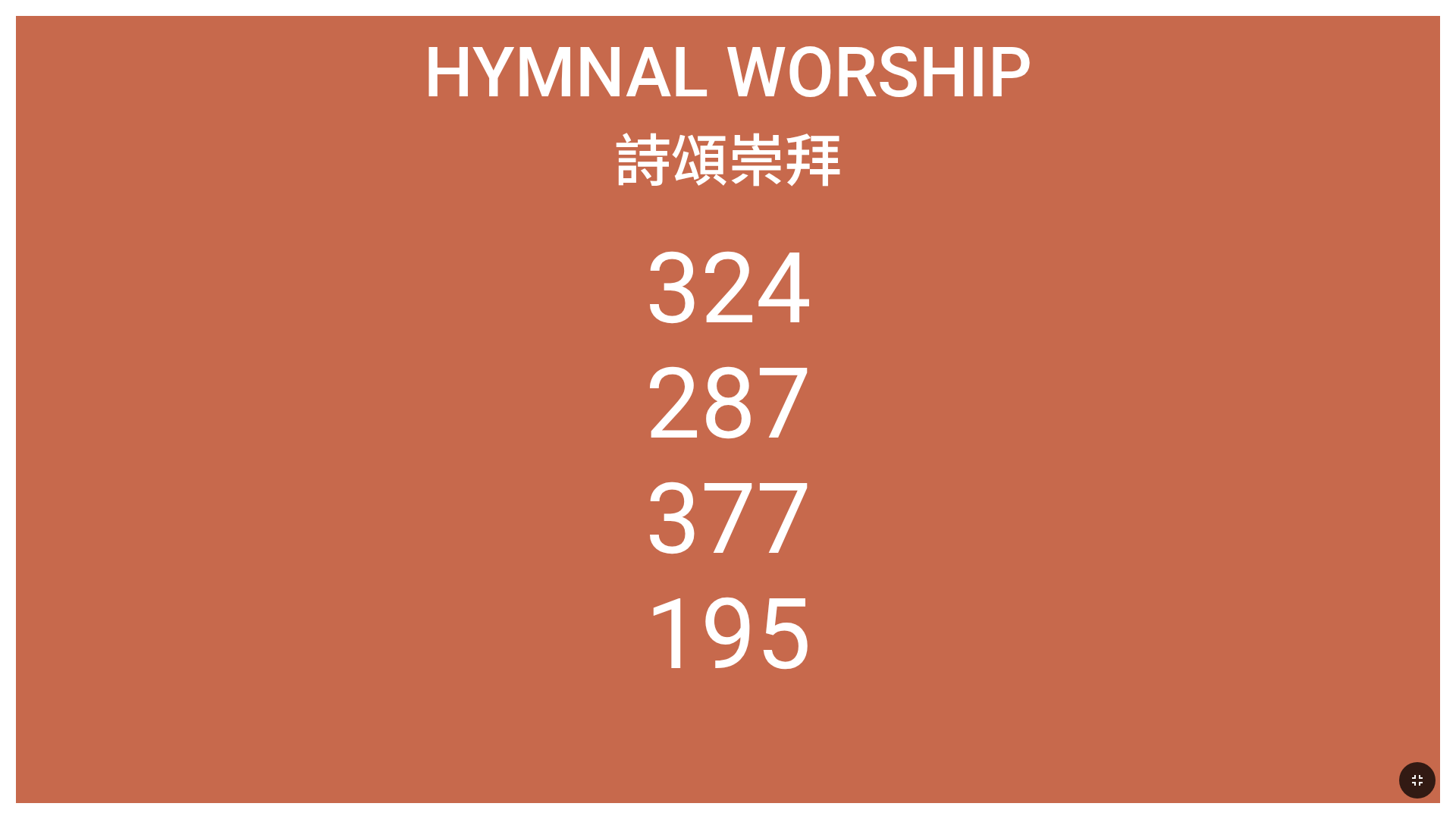
click at [612, 454] on icon "button" at bounding box center [1417, 780] width 18 height 18
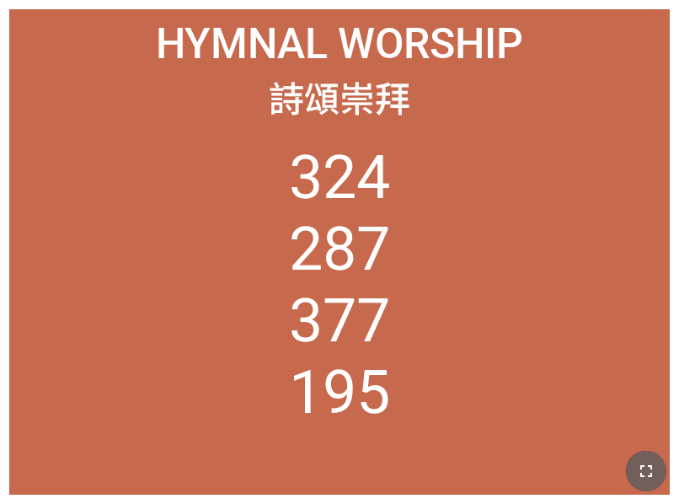
drag, startPoint x: 638, startPoint y: 466, endPoint x: 929, endPoint y: 602, distance: 321.6
click at [638, 466] on icon "button" at bounding box center [646, 471] width 20 height 20
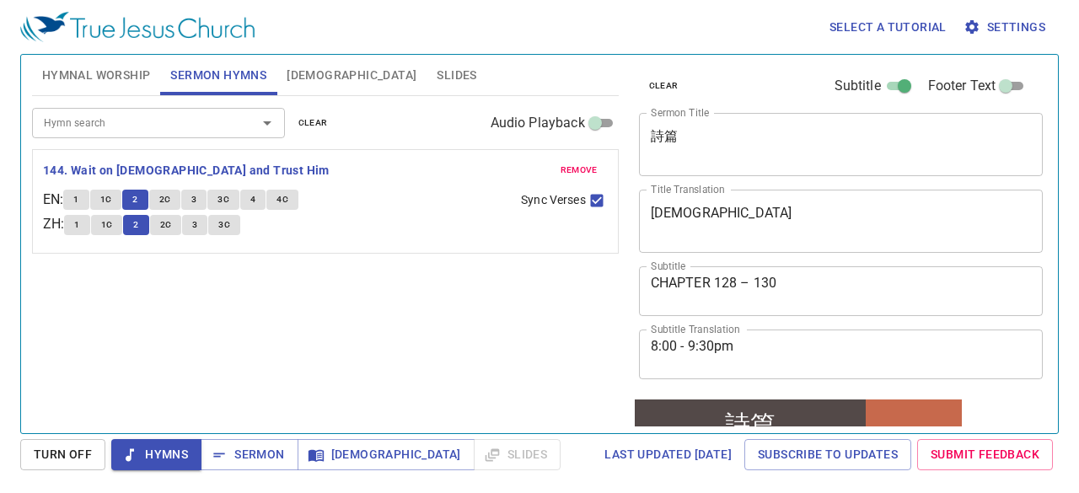
scroll to position [337, 0]
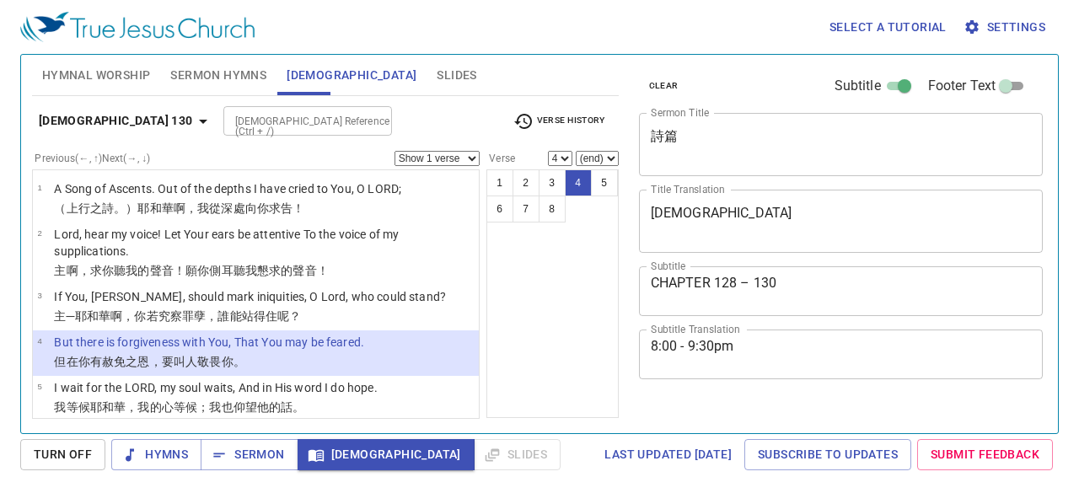
select select "4"
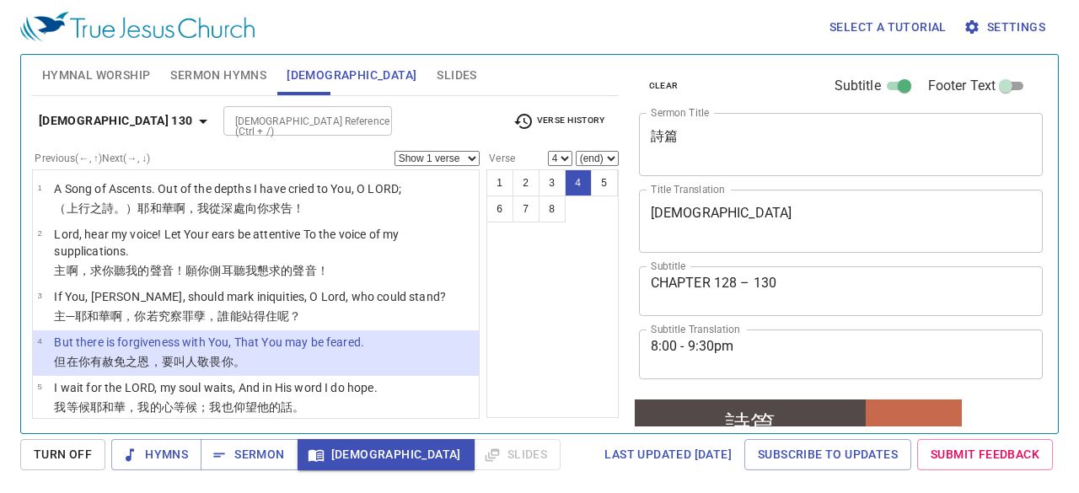
scroll to position [337, 0]
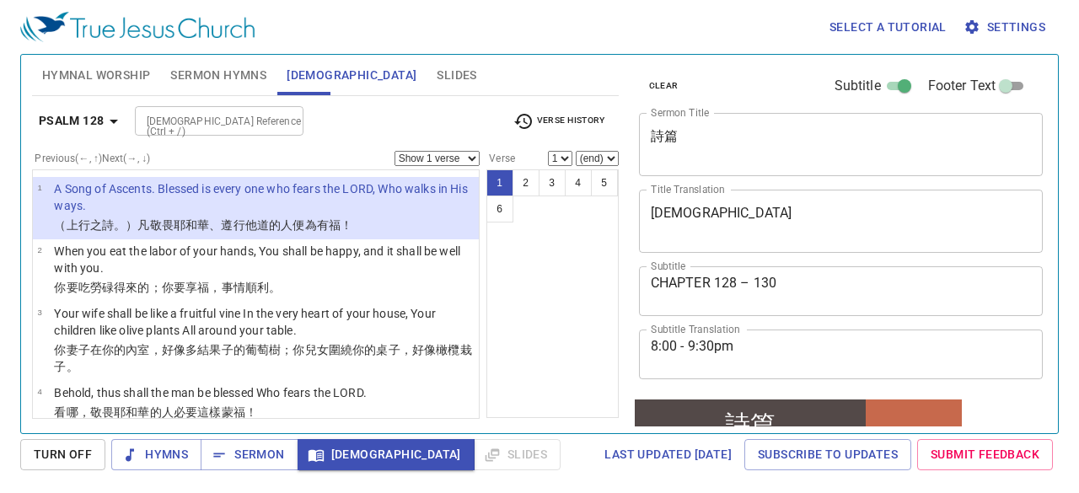
scroll to position [337, 0]
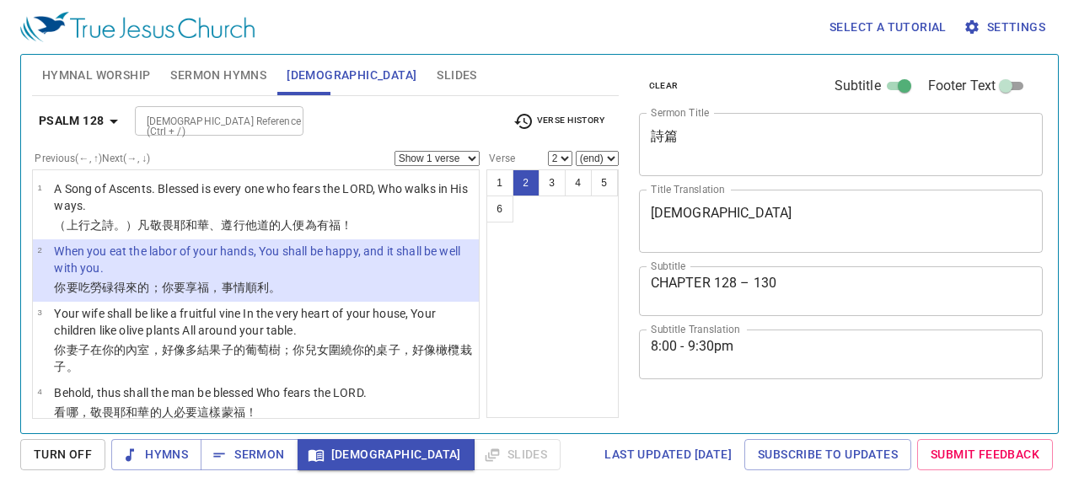
select select "2"
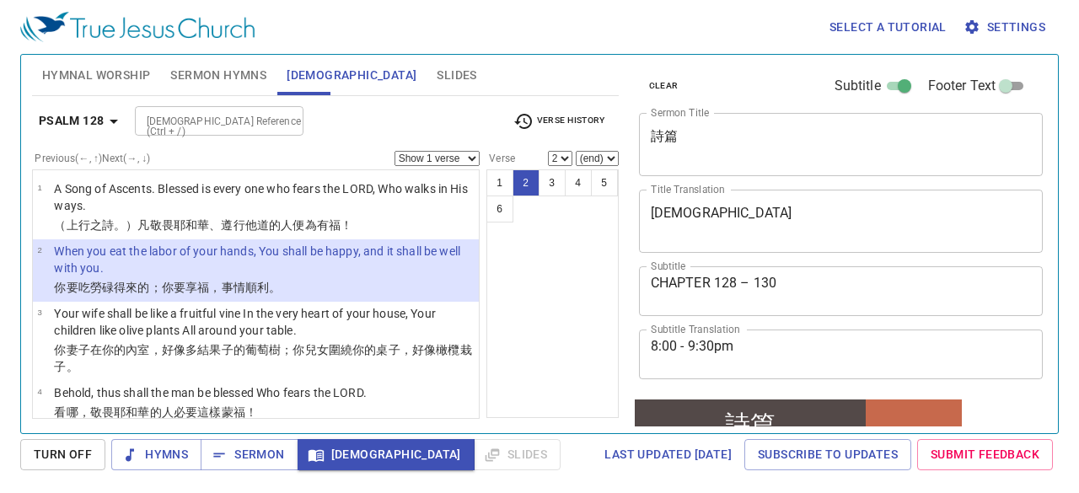
scroll to position [337, 0]
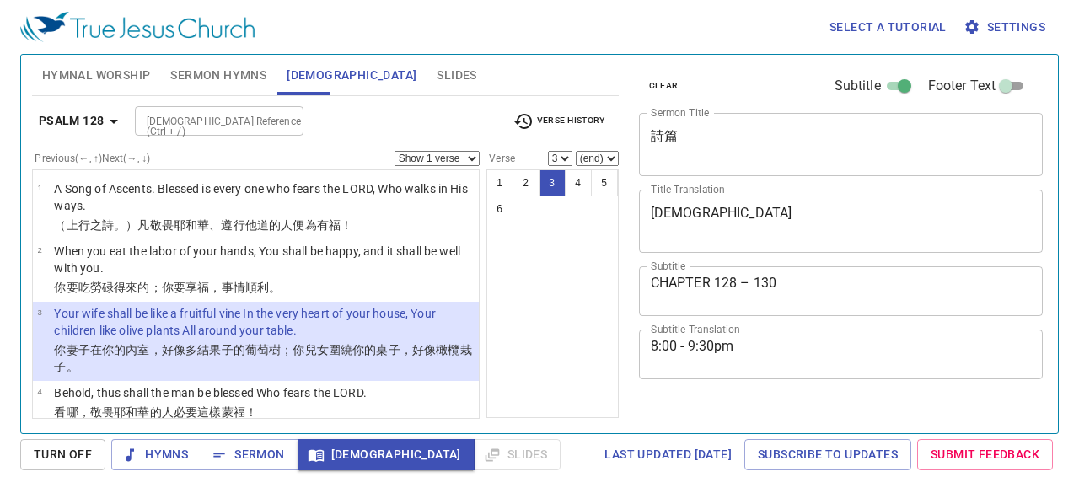
select select "3"
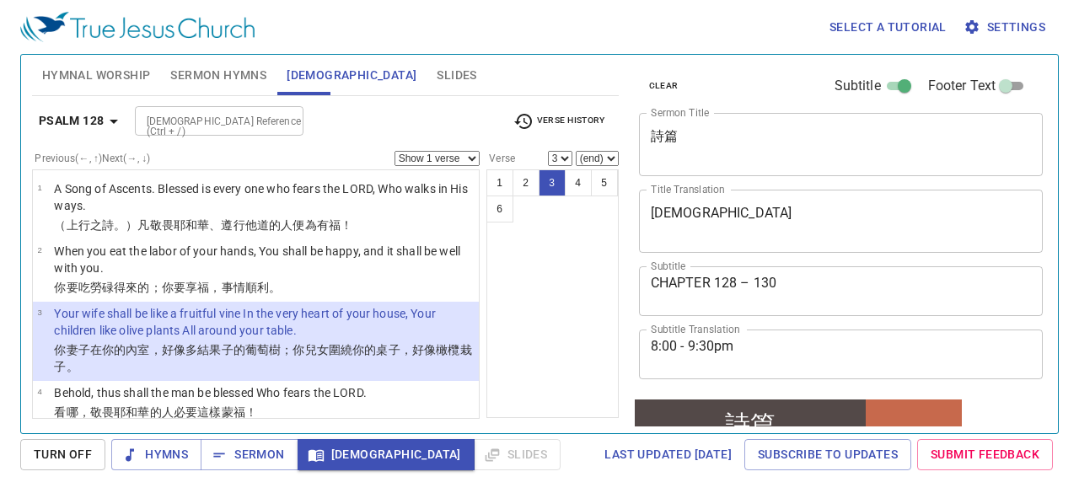
scroll to position [337, 0]
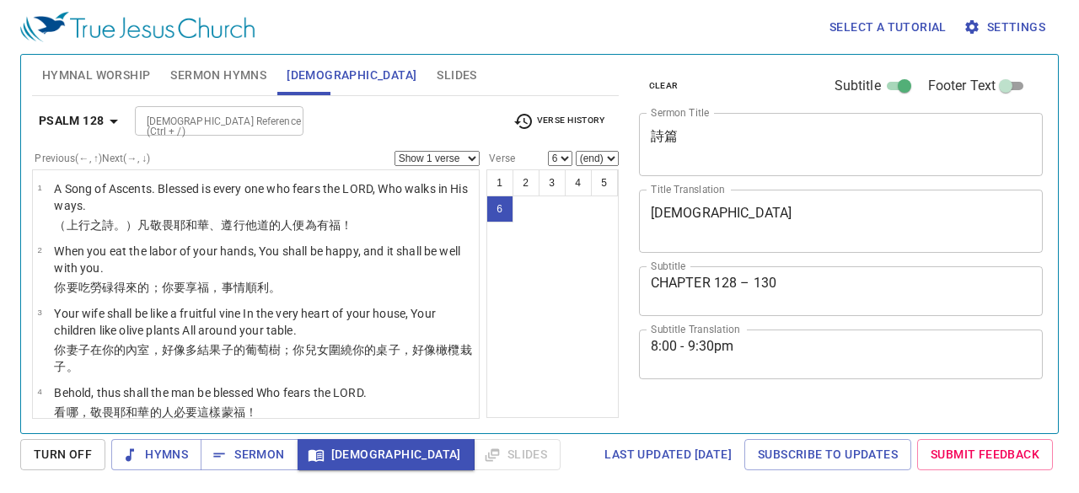
select select "6"
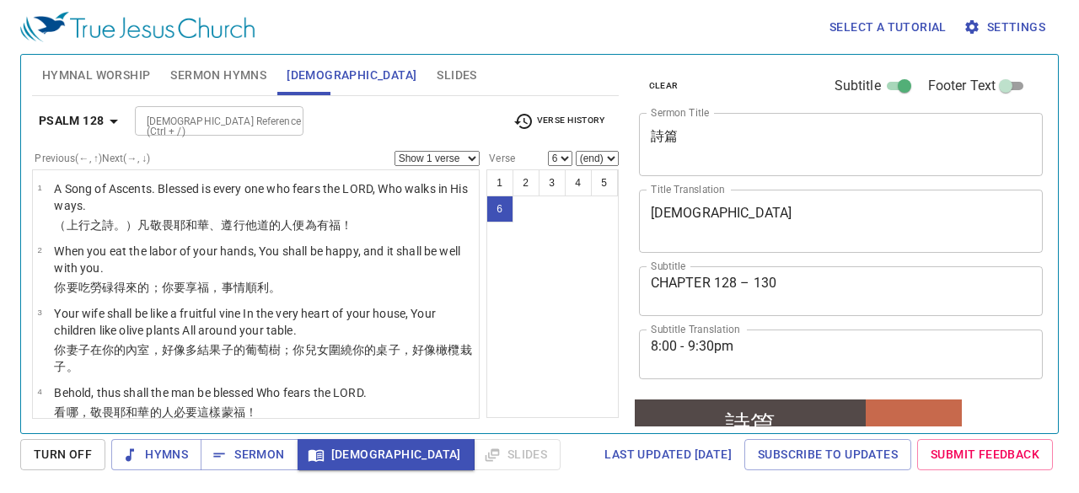
scroll to position [337, 0]
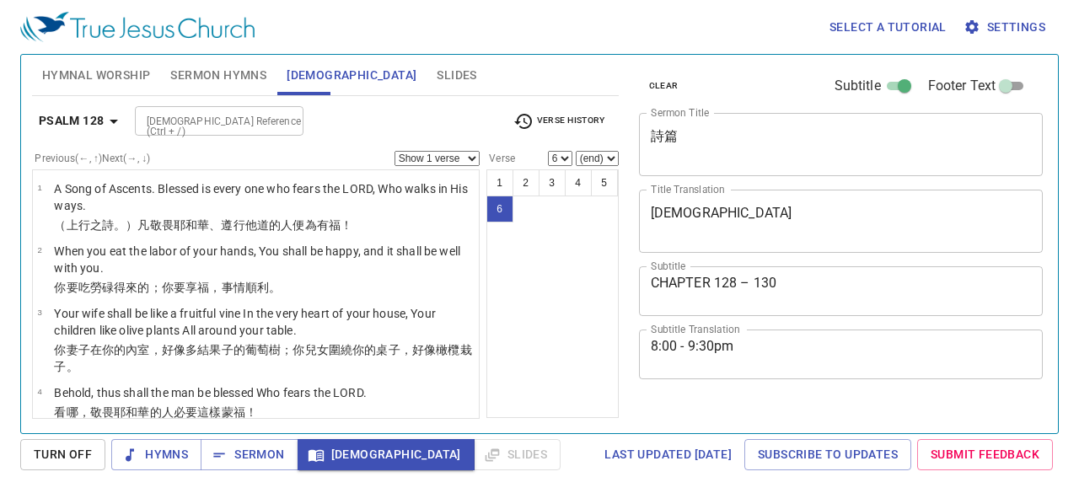
select select "6"
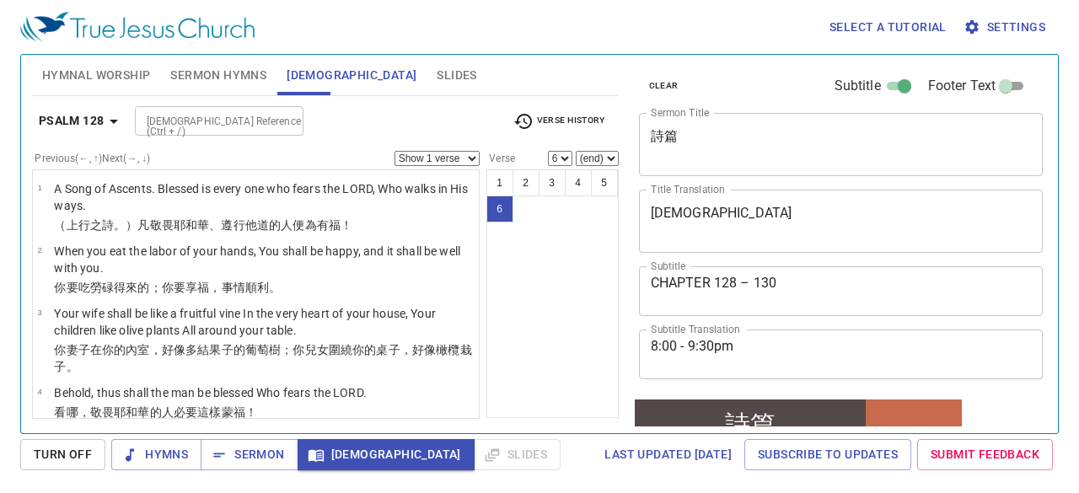
scroll to position [337, 0]
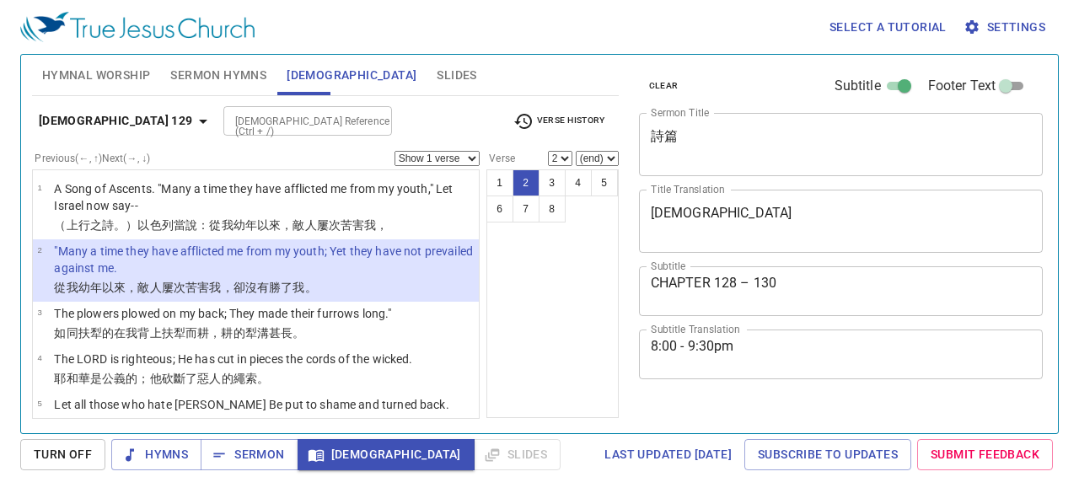
select select "2"
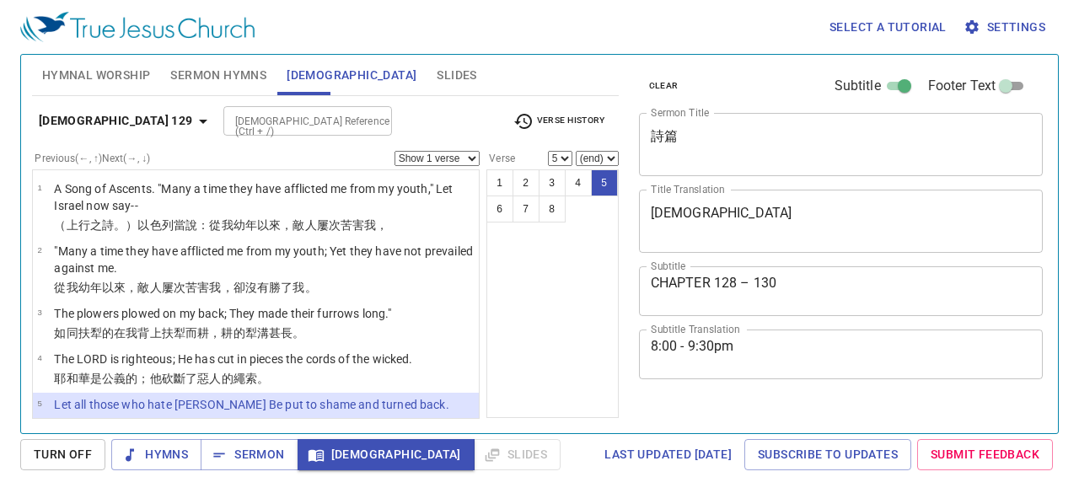
select select "5"
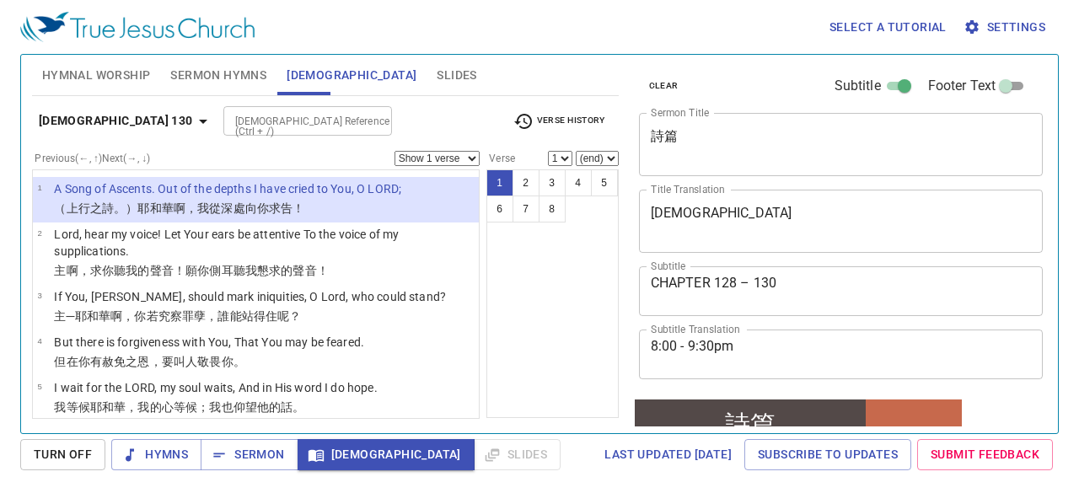
scroll to position [337, 0]
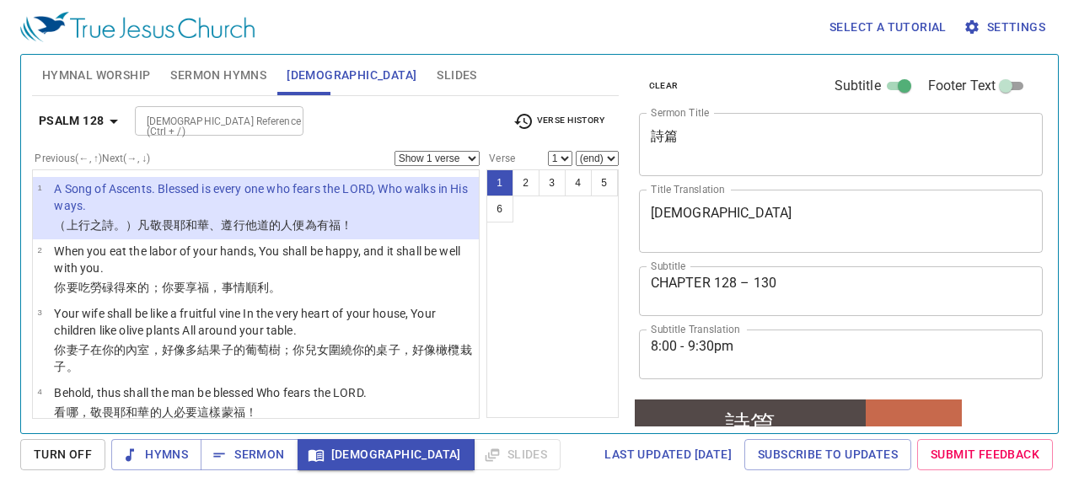
scroll to position [337, 0]
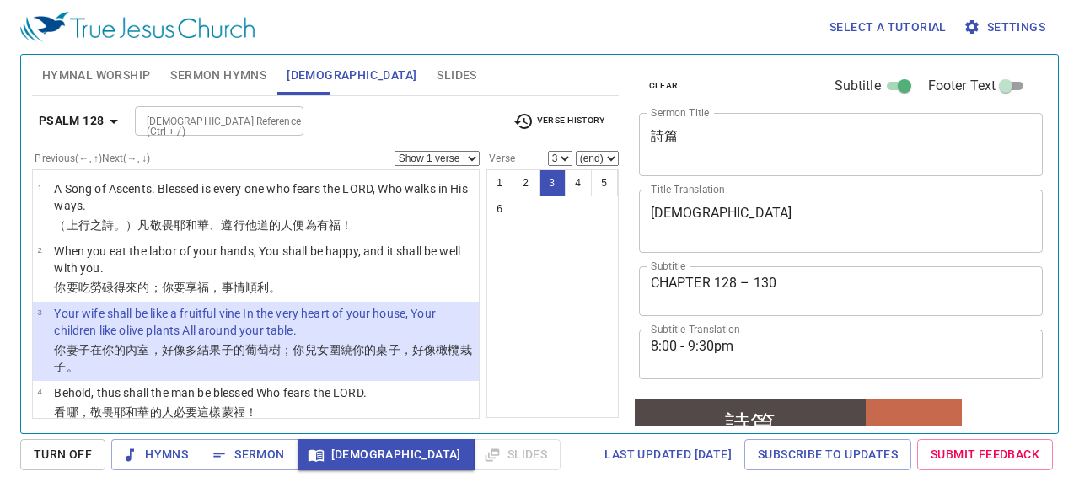
click at [297, 430] on p "The LORD bless you out of [GEOGRAPHIC_DATA], And may you see the good of [GEOGR…" at bounding box center [264, 447] width 420 height 34
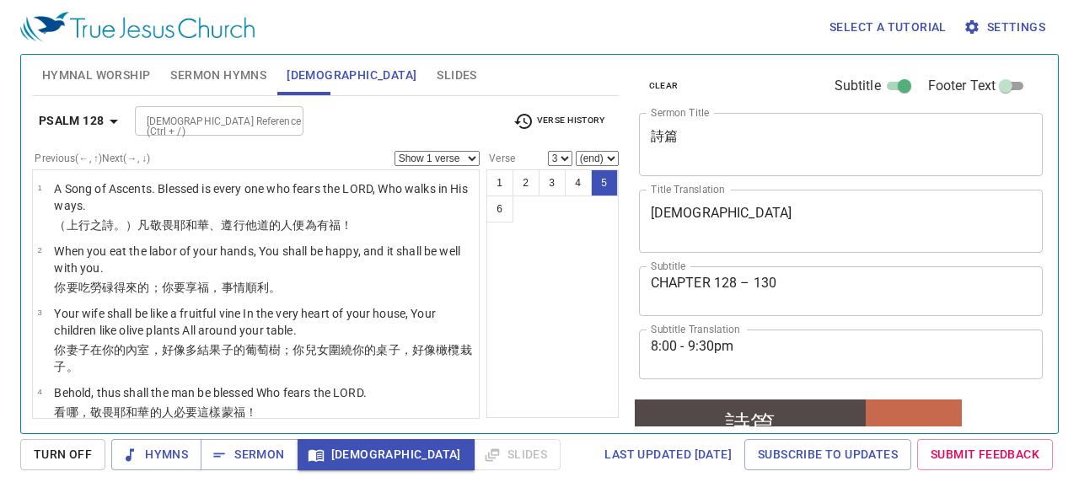
select select "5"
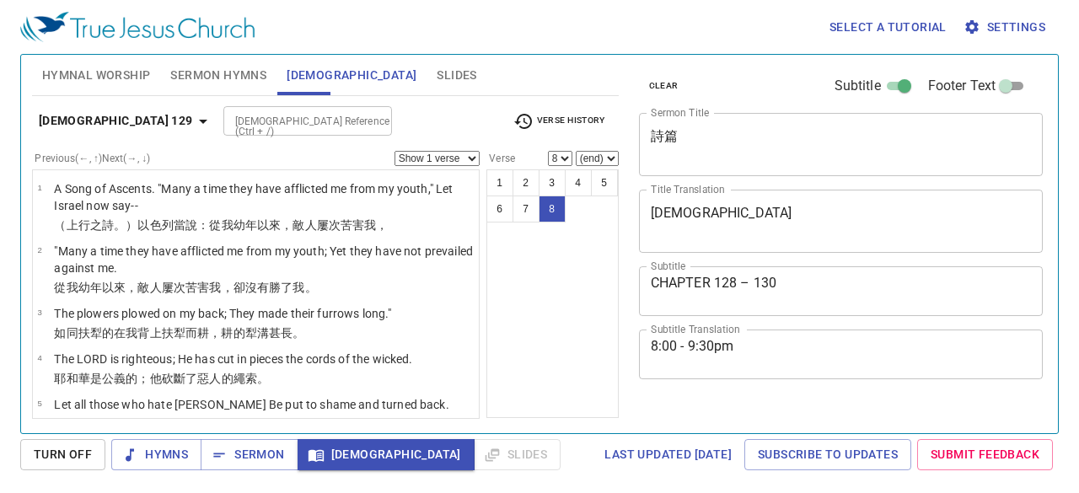
select select "8"
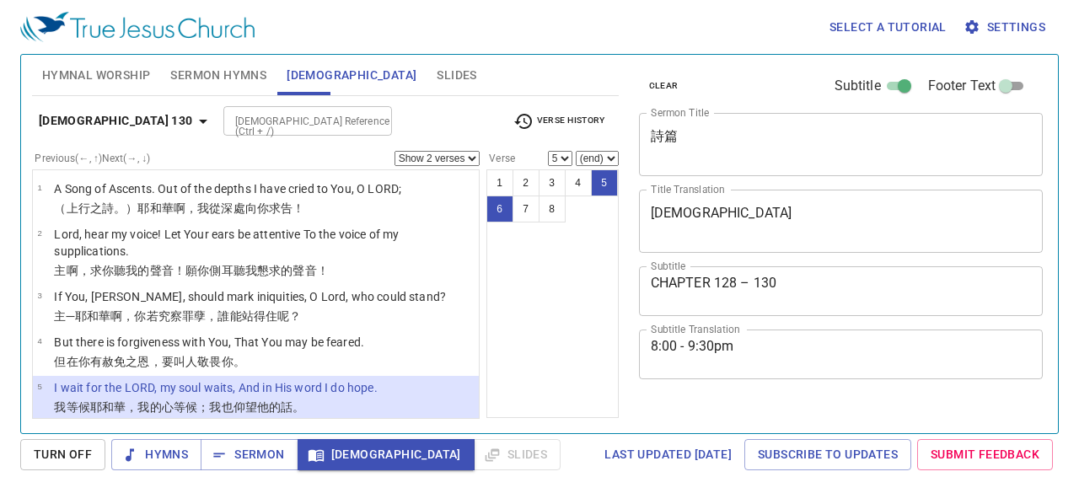
select select "2"
select select "5"
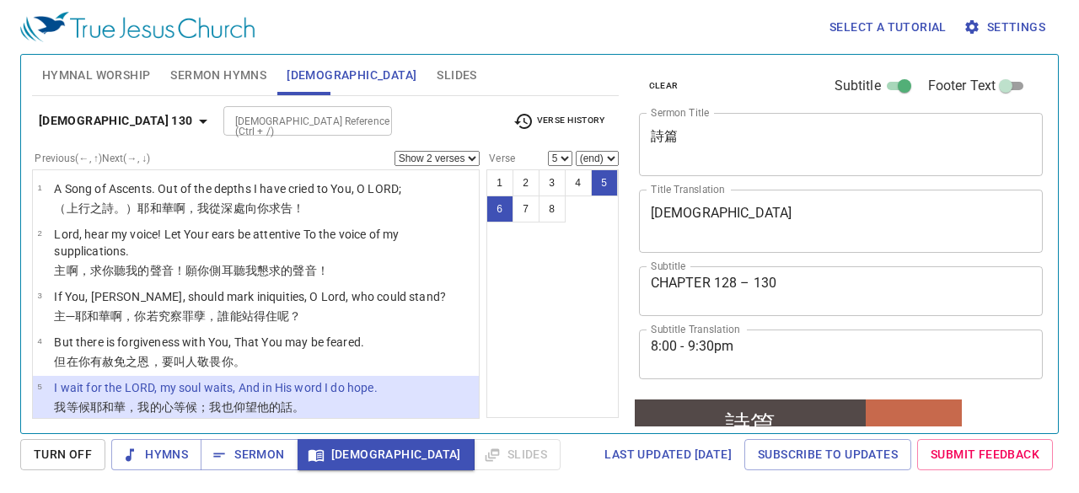
scroll to position [337, 0]
